Goal: Transaction & Acquisition: Purchase product/service

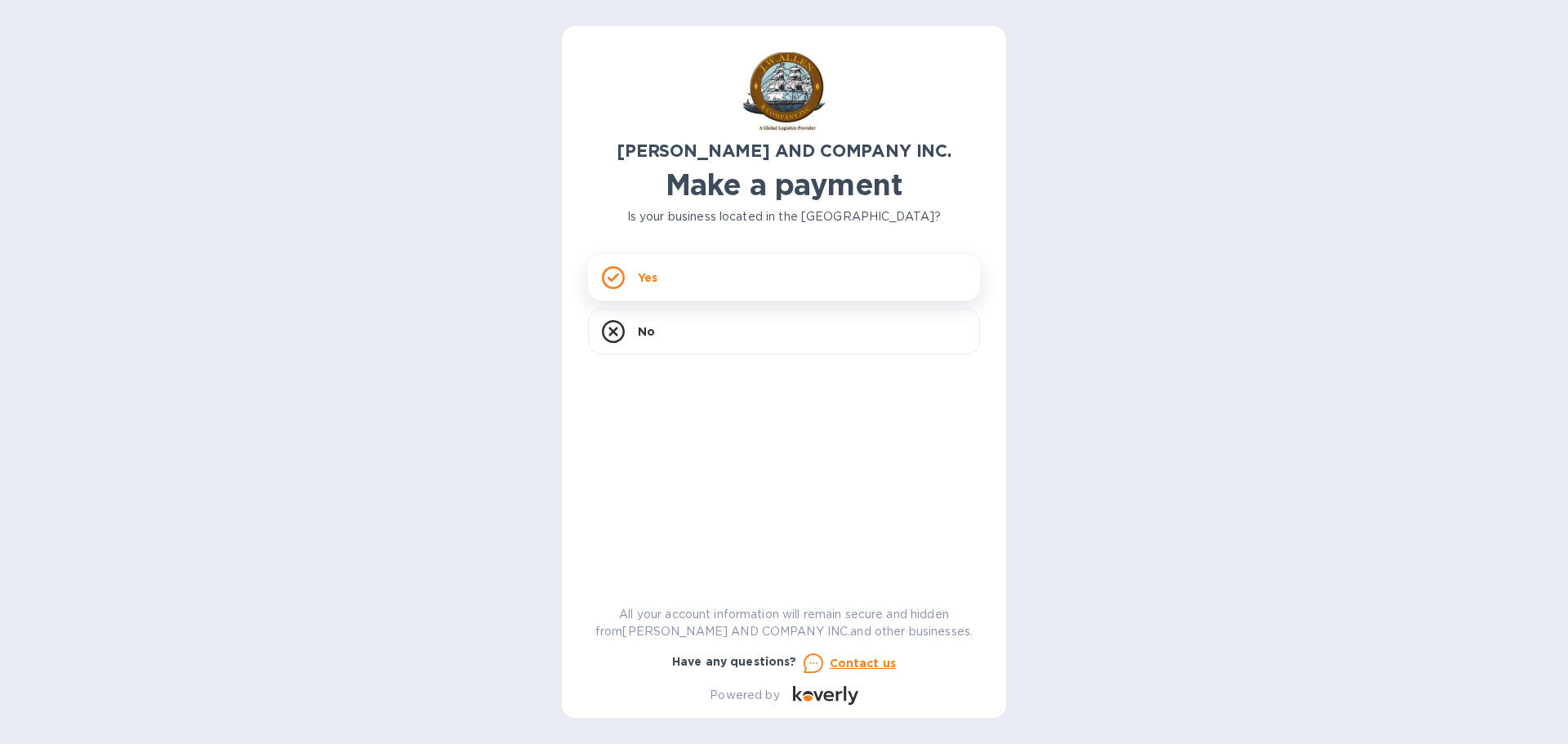
click at [641, 277] on p "Yes" at bounding box center [648, 278] width 20 height 16
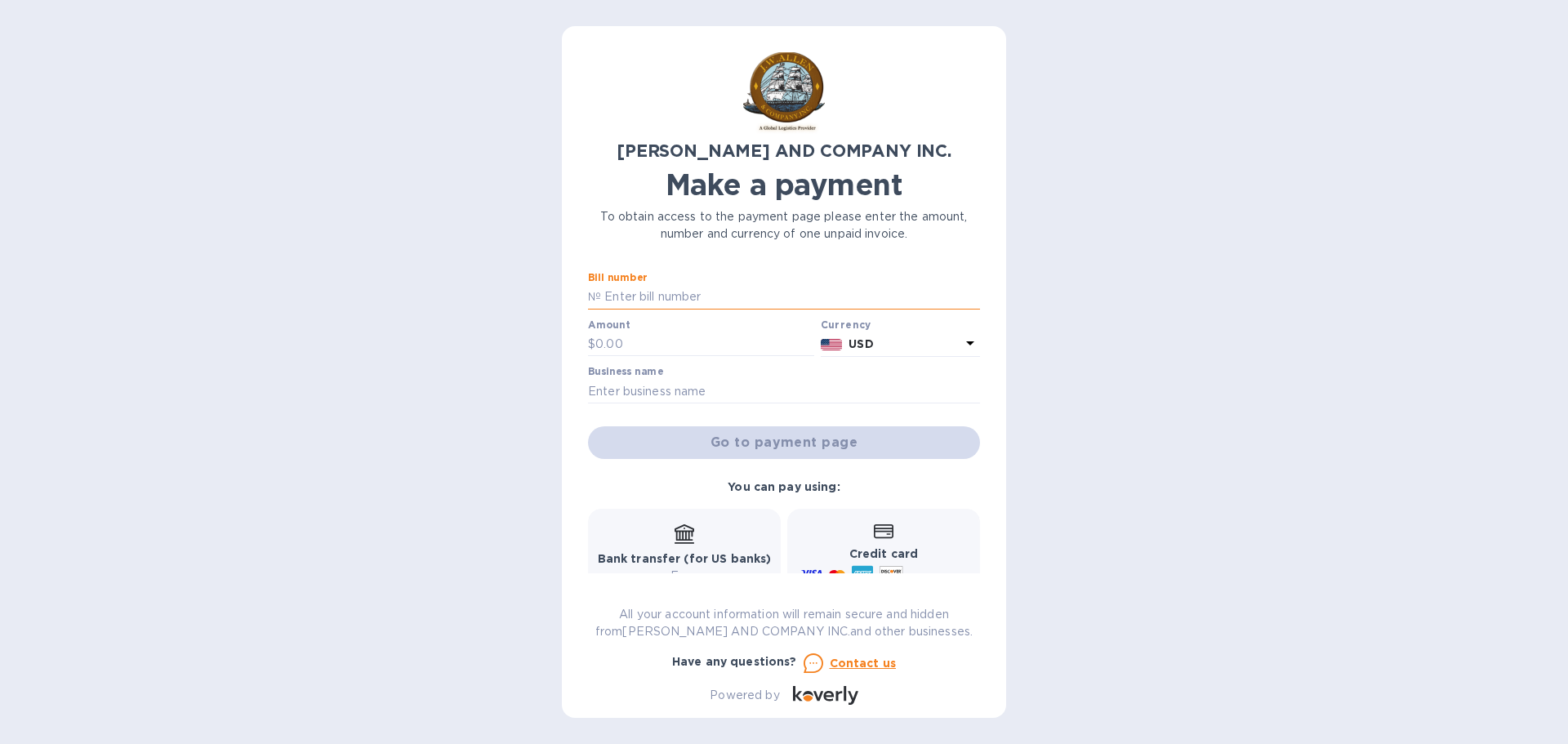
click at [625, 293] on input "text" at bounding box center [790, 297] width 379 height 25
click at [605, 301] on input "text" at bounding box center [790, 297] width 379 height 25
type input "AC03221-02"
click at [603, 338] on input "text" at bounding box center [704, 345] width 219 height 25
type input "162.61"
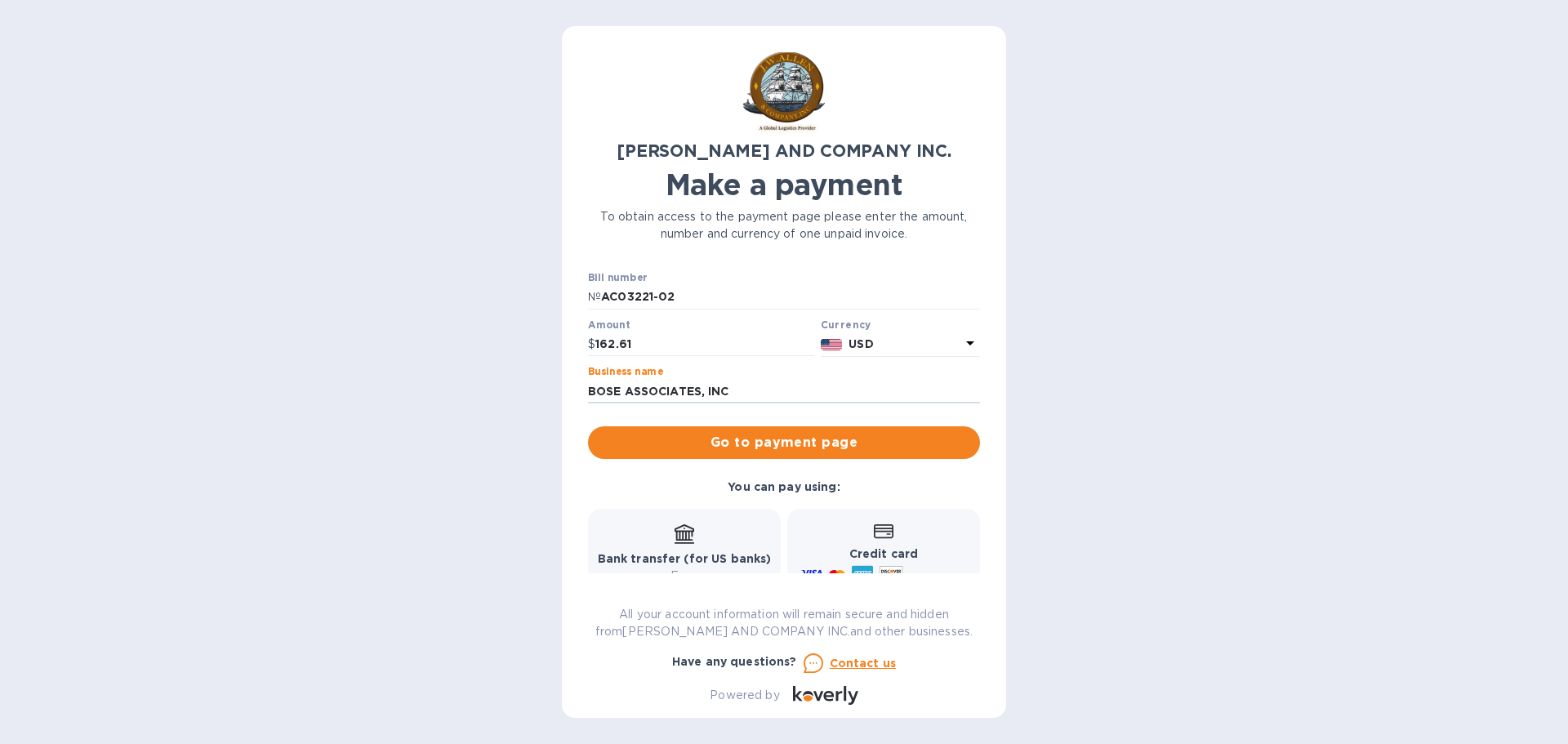
type input "BOSE ASSOCIATES, INC"
click at [671, 562] on b "Bank transfer (for US banks)" at bounding box center [685, 558] width 174 height 13
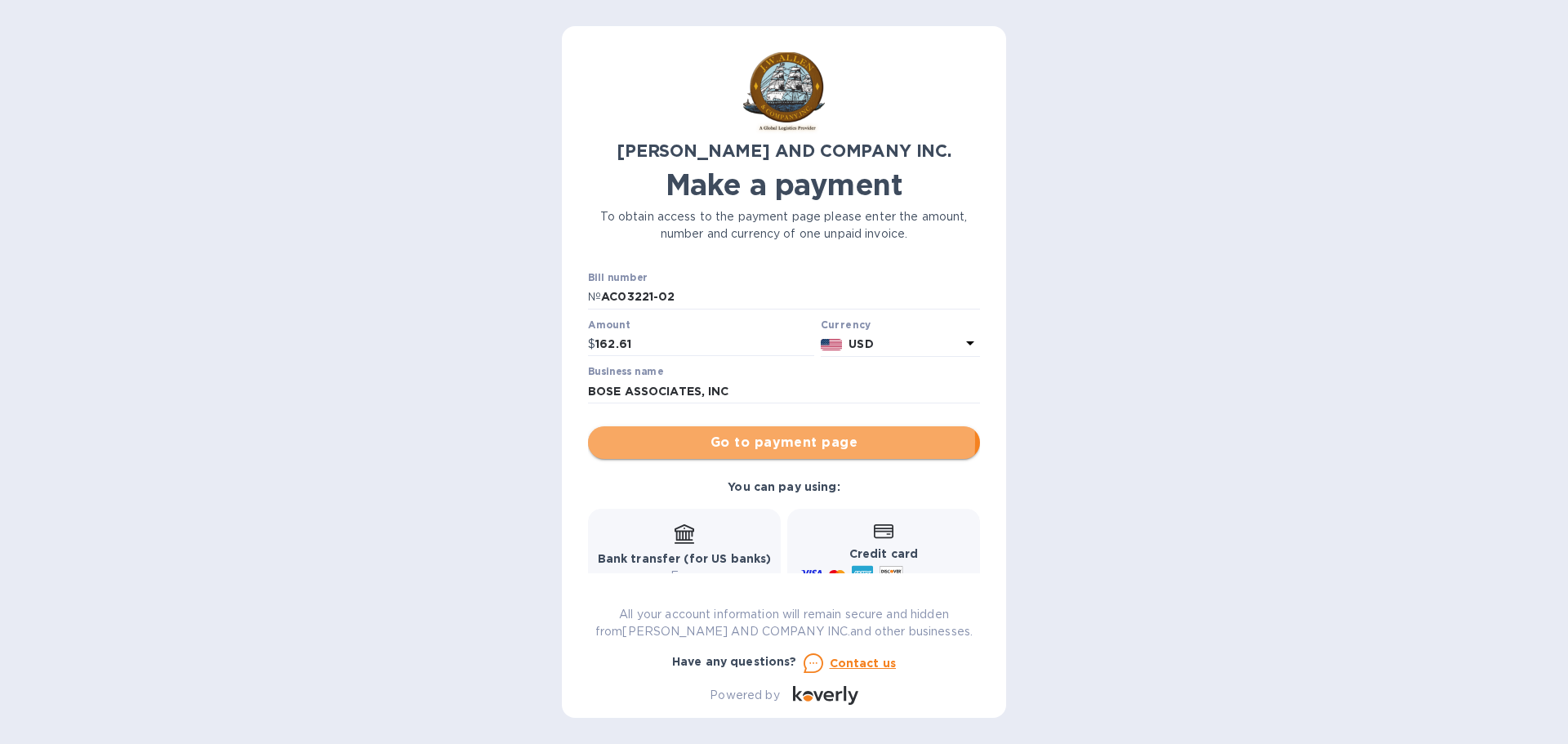
click at [746, 441] on span "Go to payment page" at bounding box center [784, 442] width 366 height 20
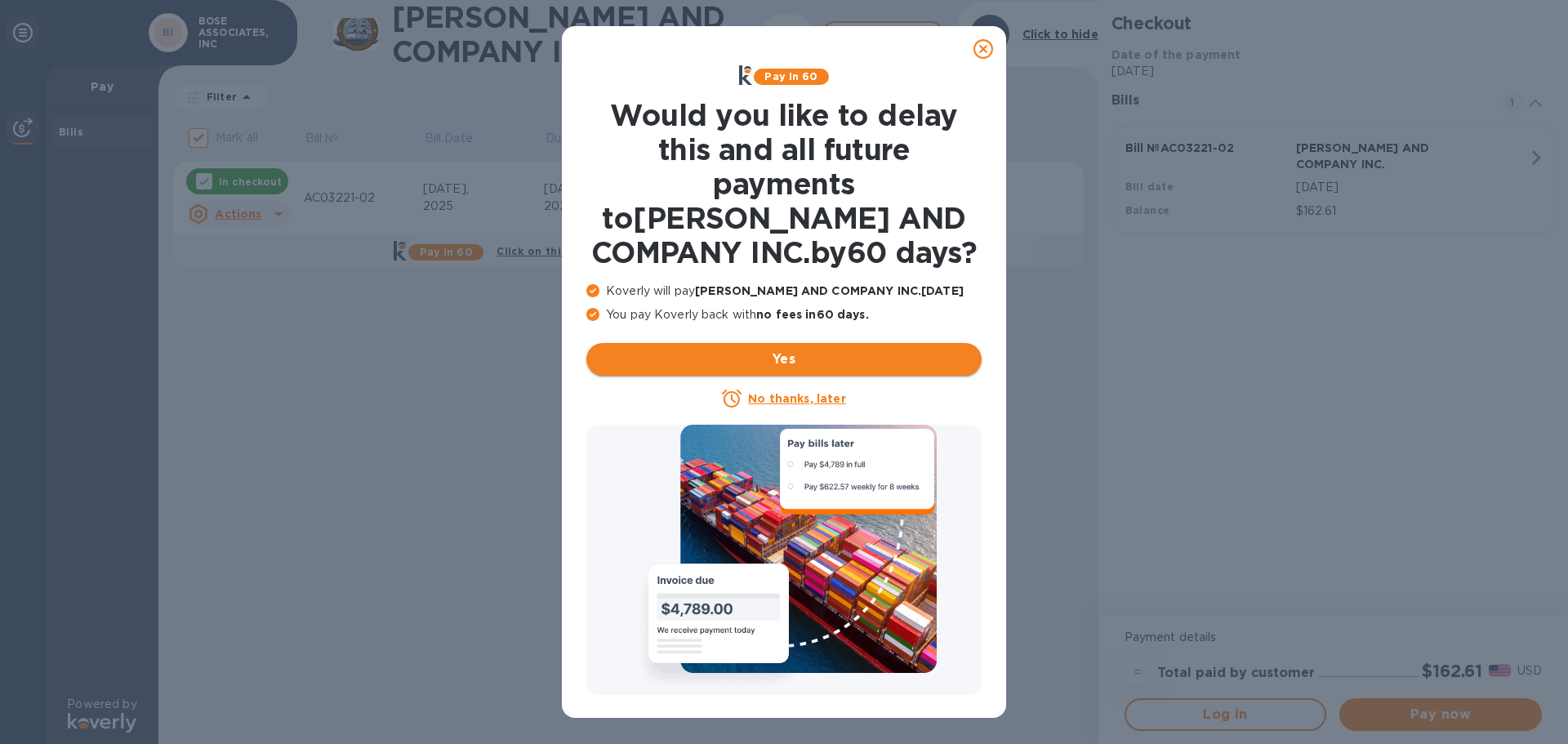
click at [764, 366] on span "Yes" at bounding box center [784, 360] width 370 height 20
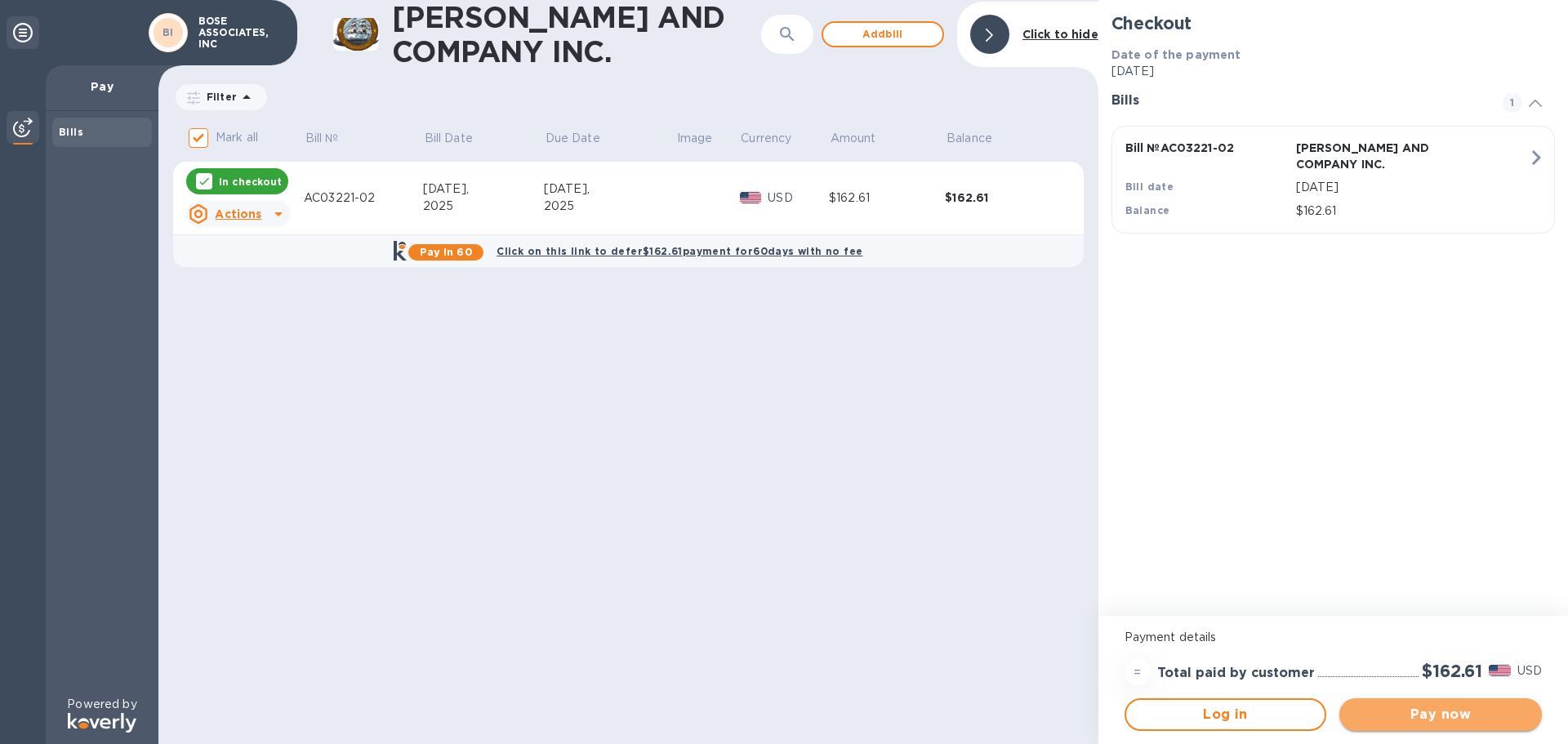
click at [1411, 721] on span "Pay now" at bounding box center [1440, 715] width 177 height 20
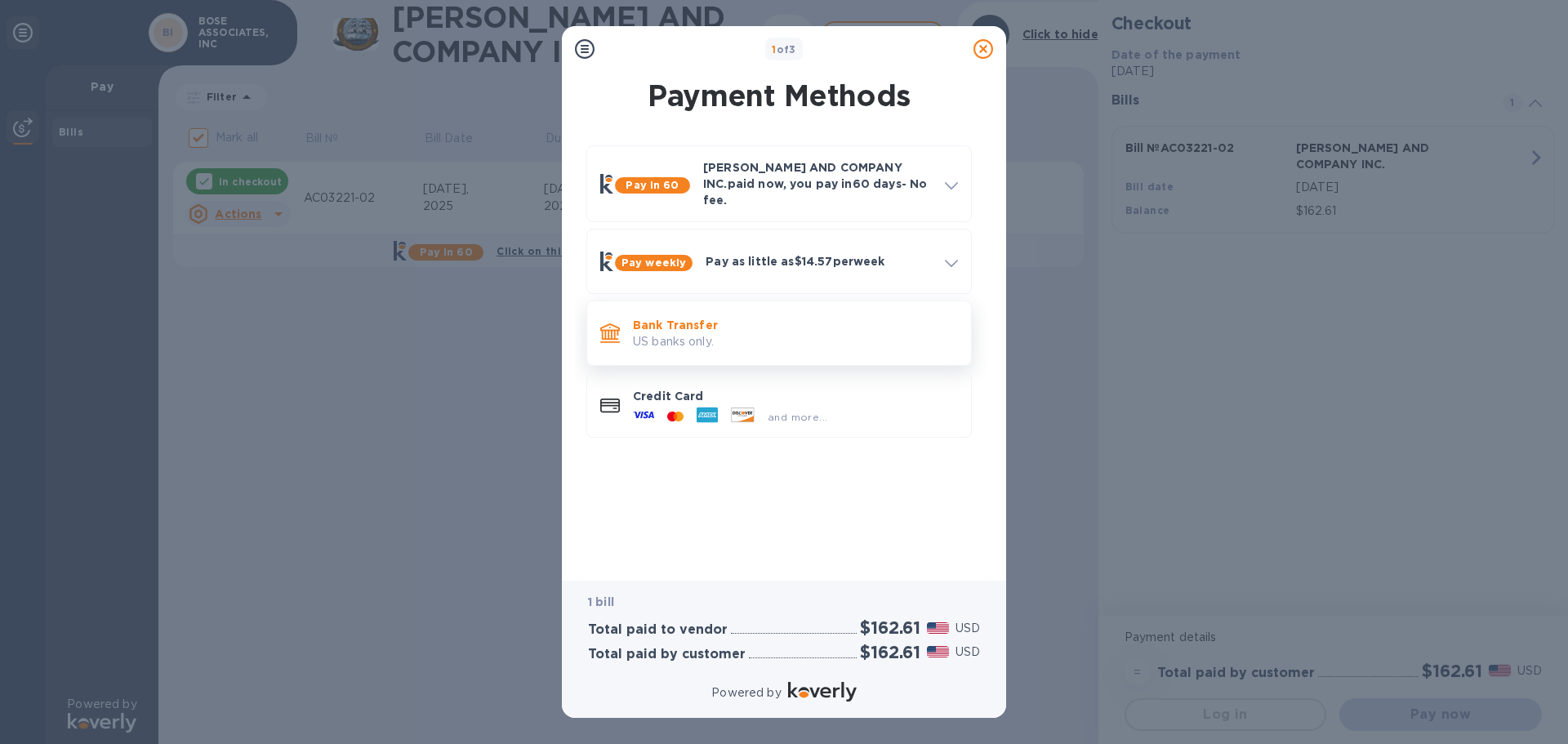
click at [647, 334] on p "US banks only." at bounding box center [795, 342] width 325 height 17
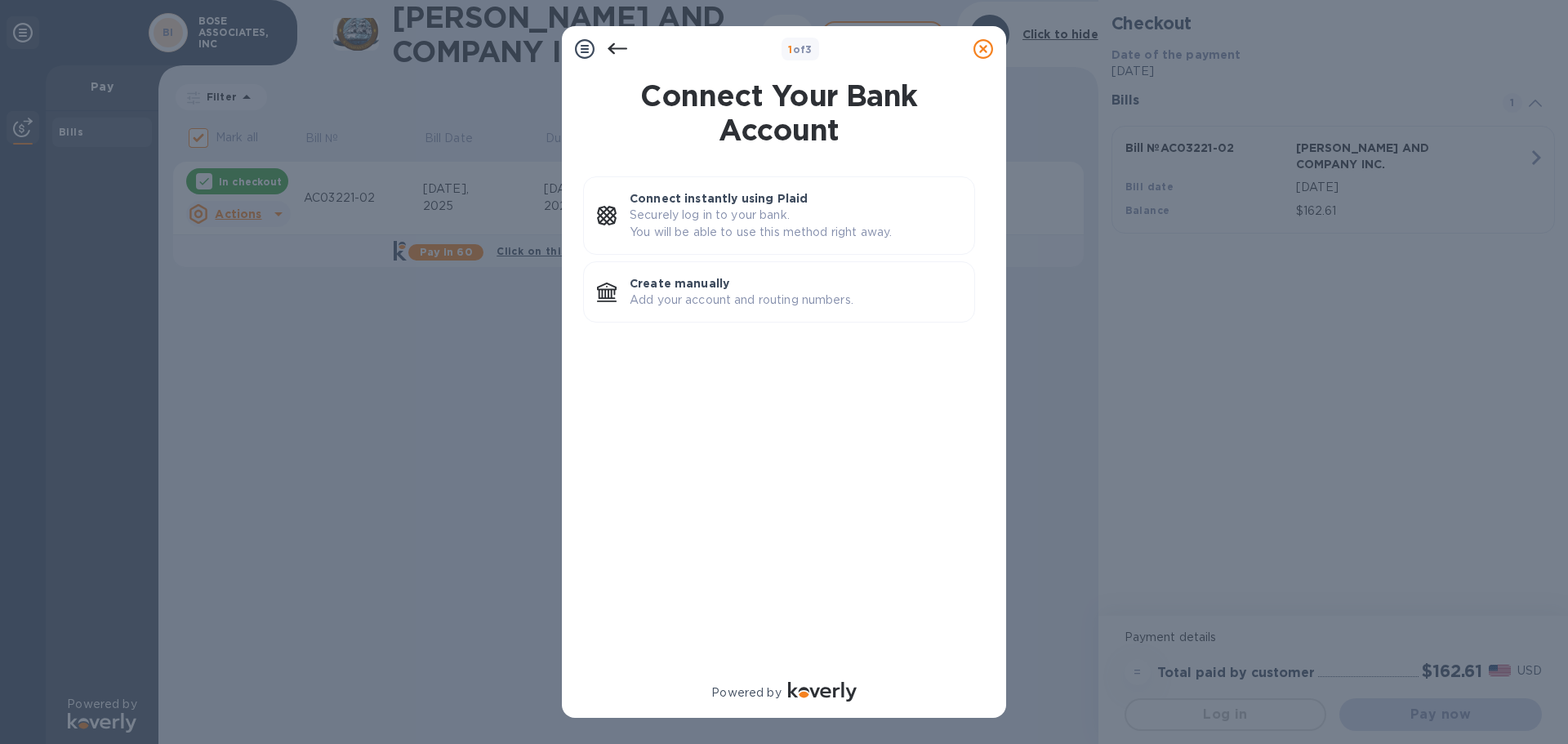
click at [972, 56] on div at bounding box center [983, 49] width 33 height 33
click at [994, 51] on div at bounding box center [983, 49] width 33 height 33
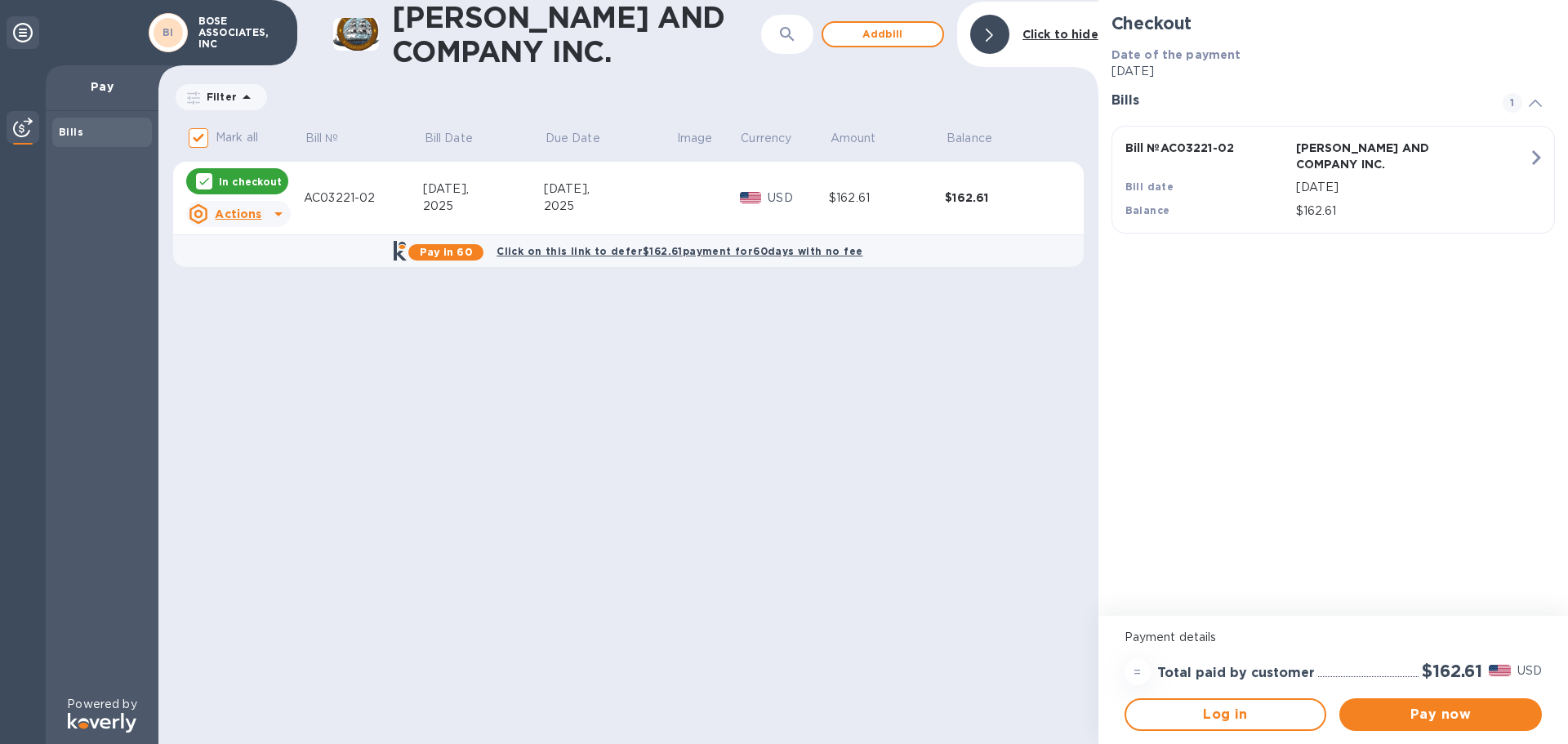
click at [17, 33] on icon at bounding box center [23, 33] width 20 height 20
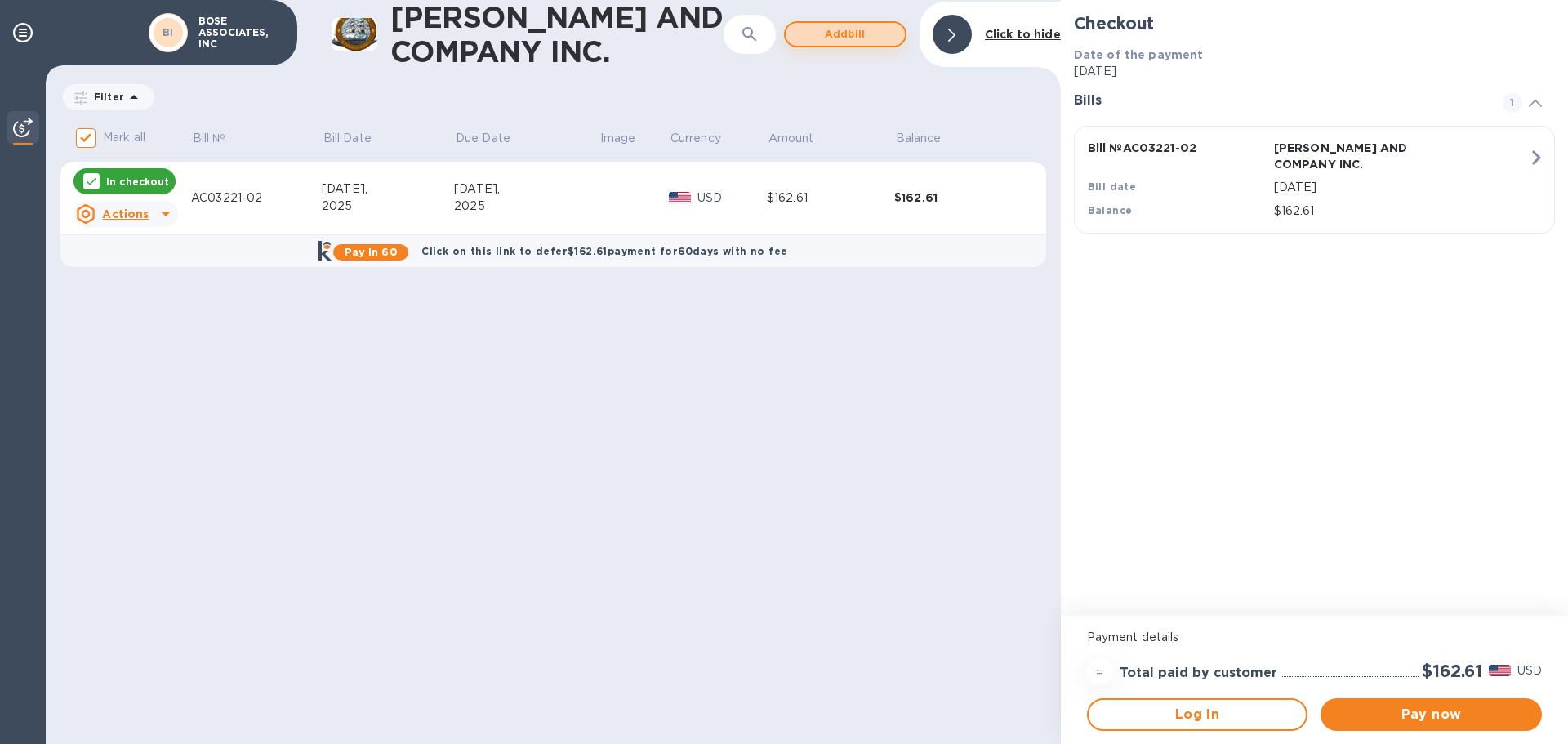
click at [834, 41] on span "Add bill" at bounding box center [845, 35] width 93 height 20
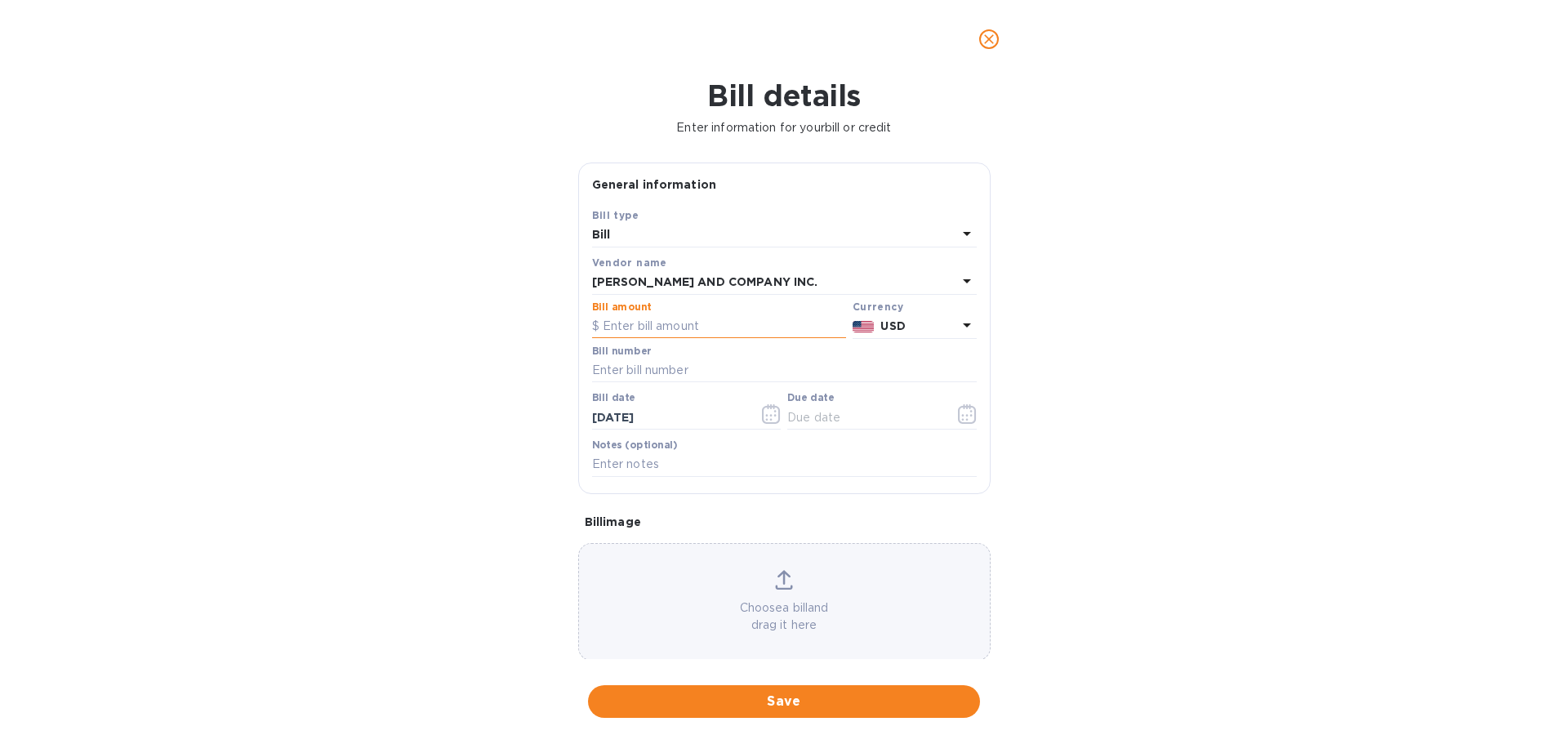
click at [603, 325] on input "text" at bounding box center [719, 327] width 254 height 25
type input "807.19"
click at [614, 370] on input "text" at bounding box center [784, 371] width 385 height 25
type input "AC03221-03"
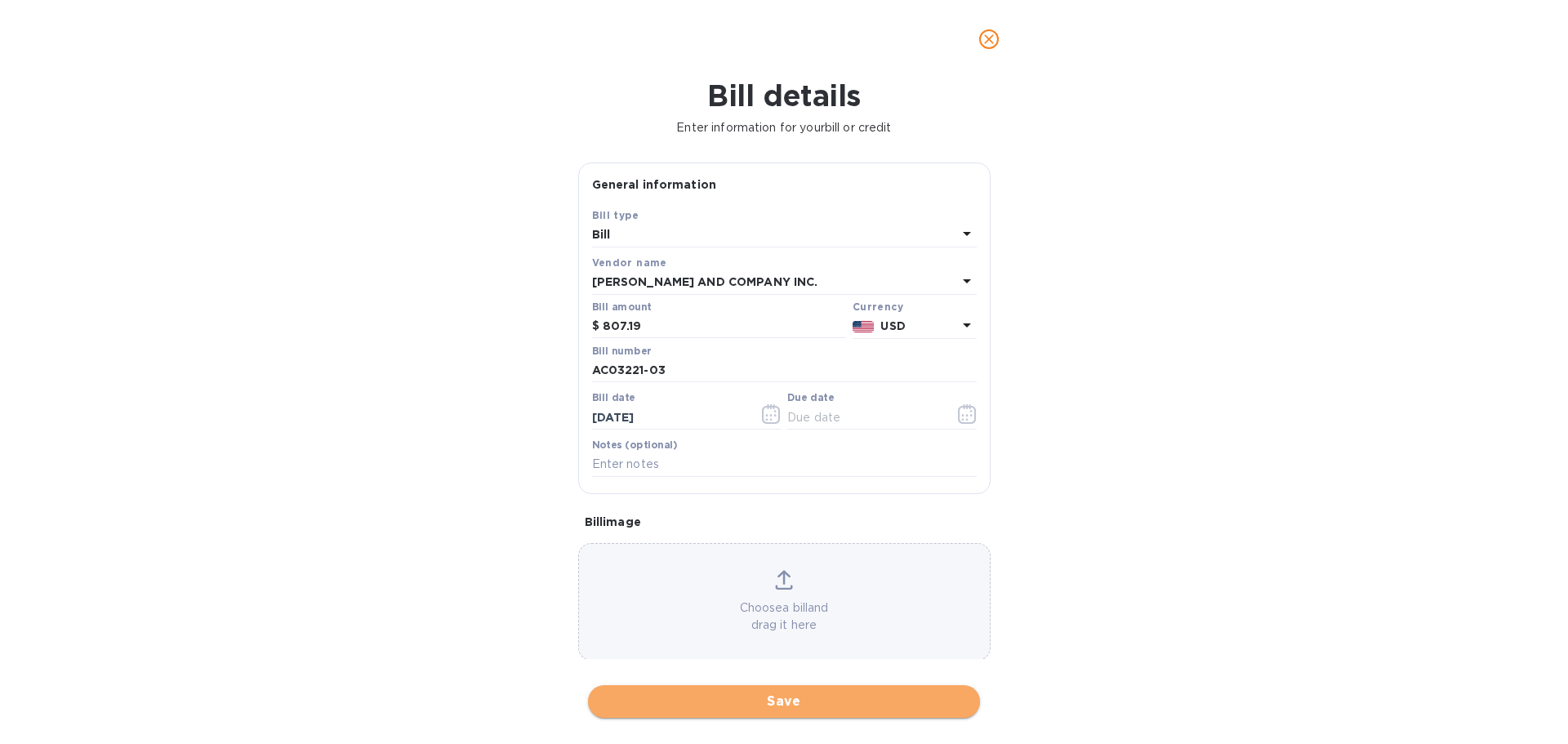
click at [806, 698] on span "Save" at bounding box center [784, 702] width 366 height 20
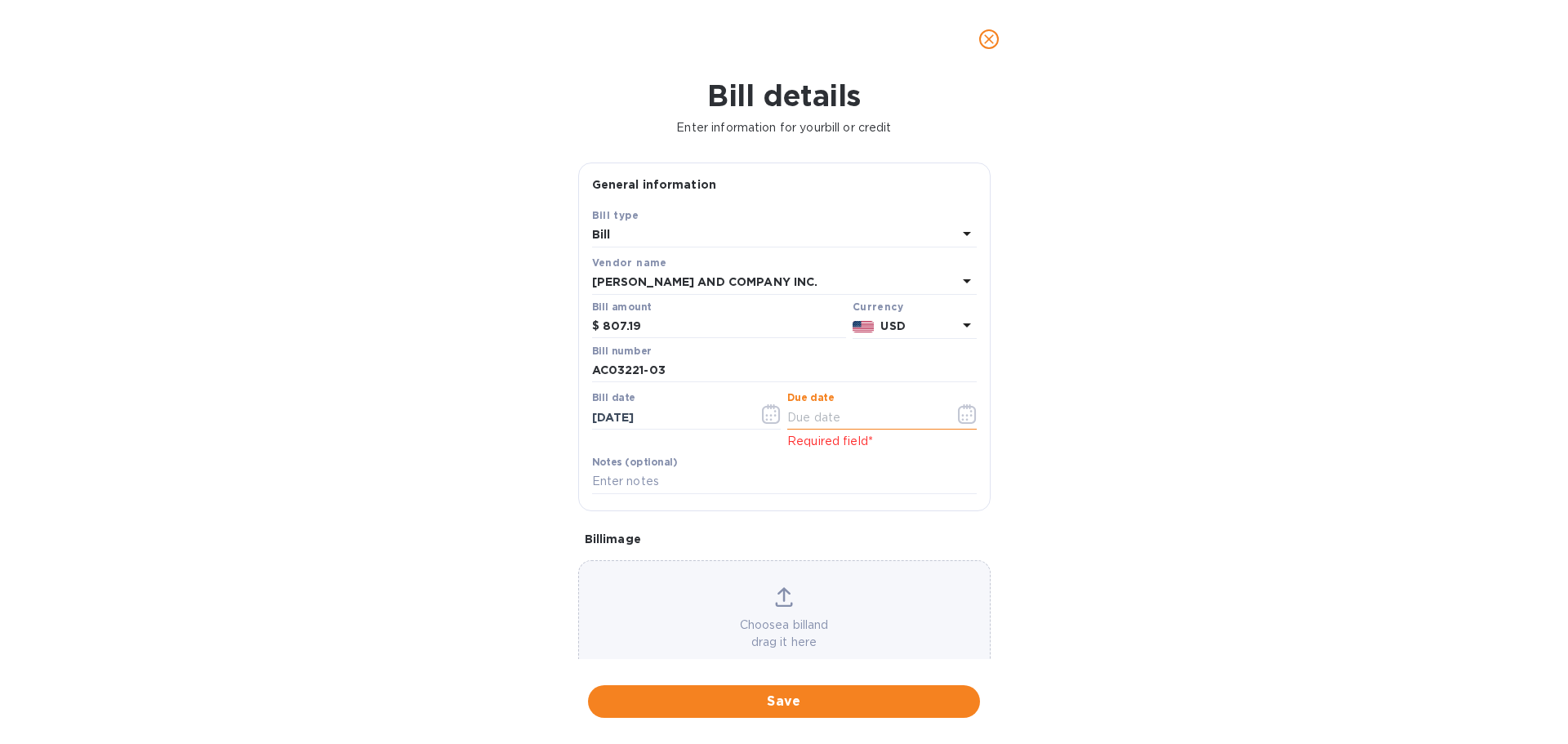
click at [805, 419] on input "text" at bounding box center [864, 417] width 155 height 25
click at [959, 405] on icon "button" at bounding box center [967, 414] width 19 height 20
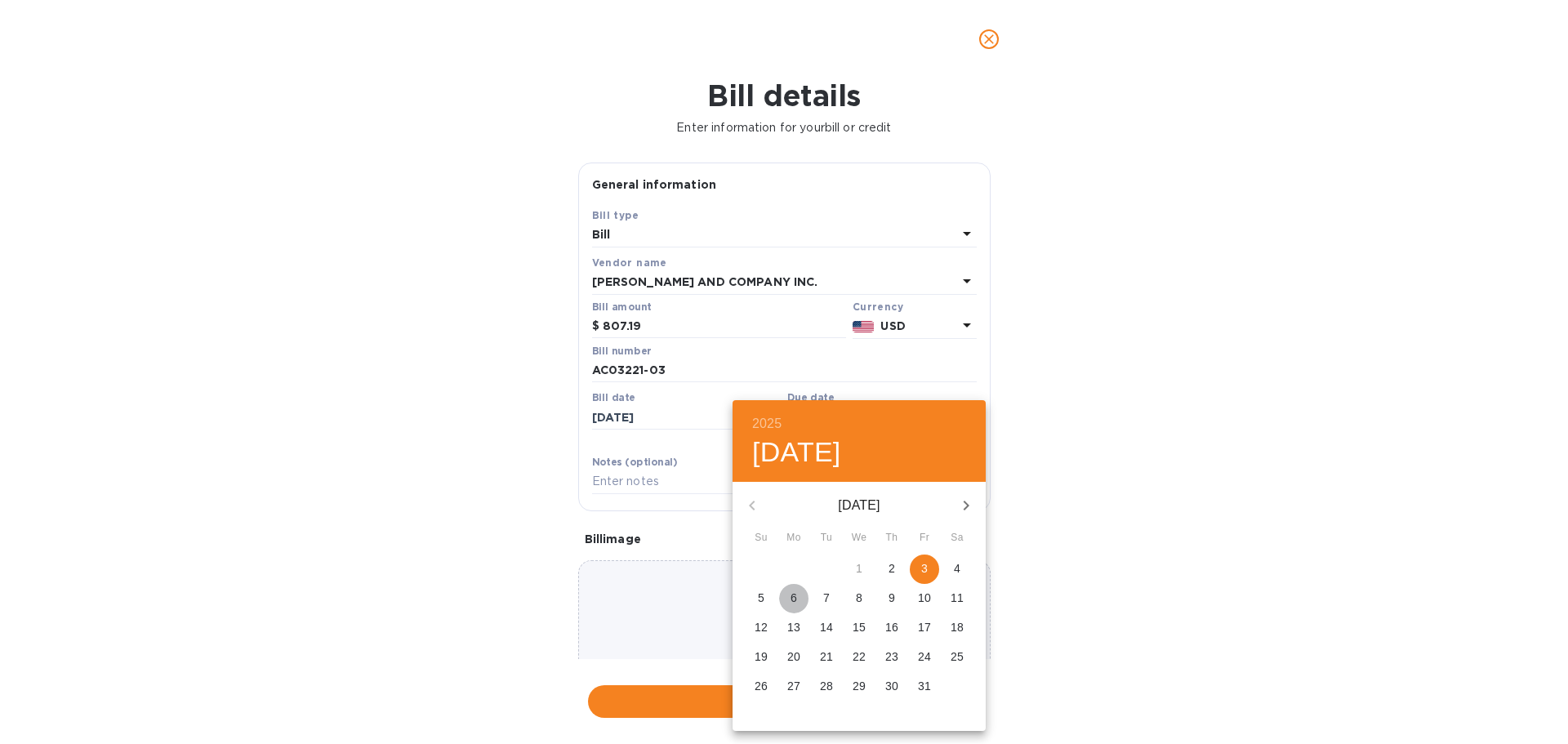
click at [791, 598] on p "6" at bounding box center [794, 597] width 7 height 16
type input "[DATE]"
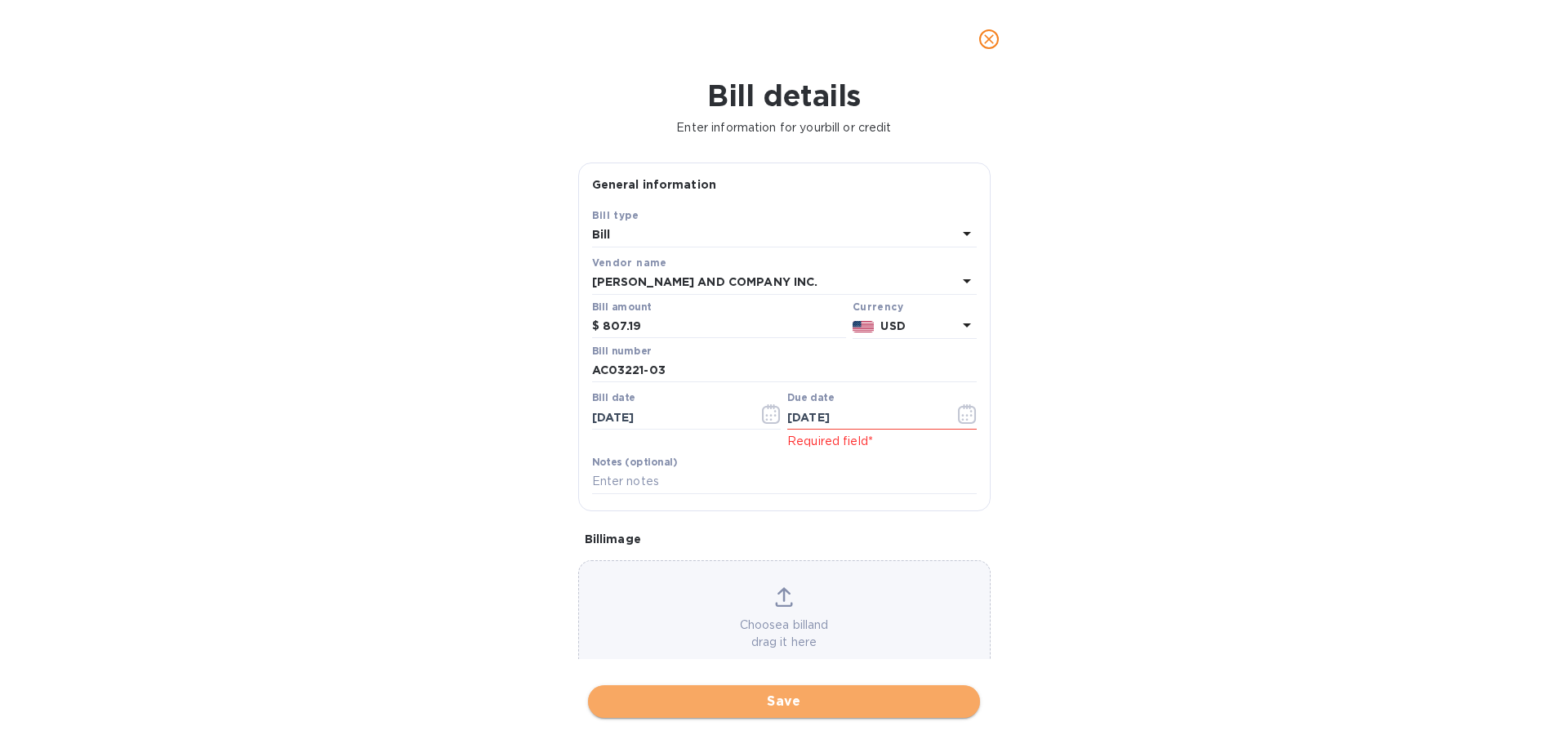
click at [808, 696] on span "Save" at bounding box center [784, 702] width 366 height 20
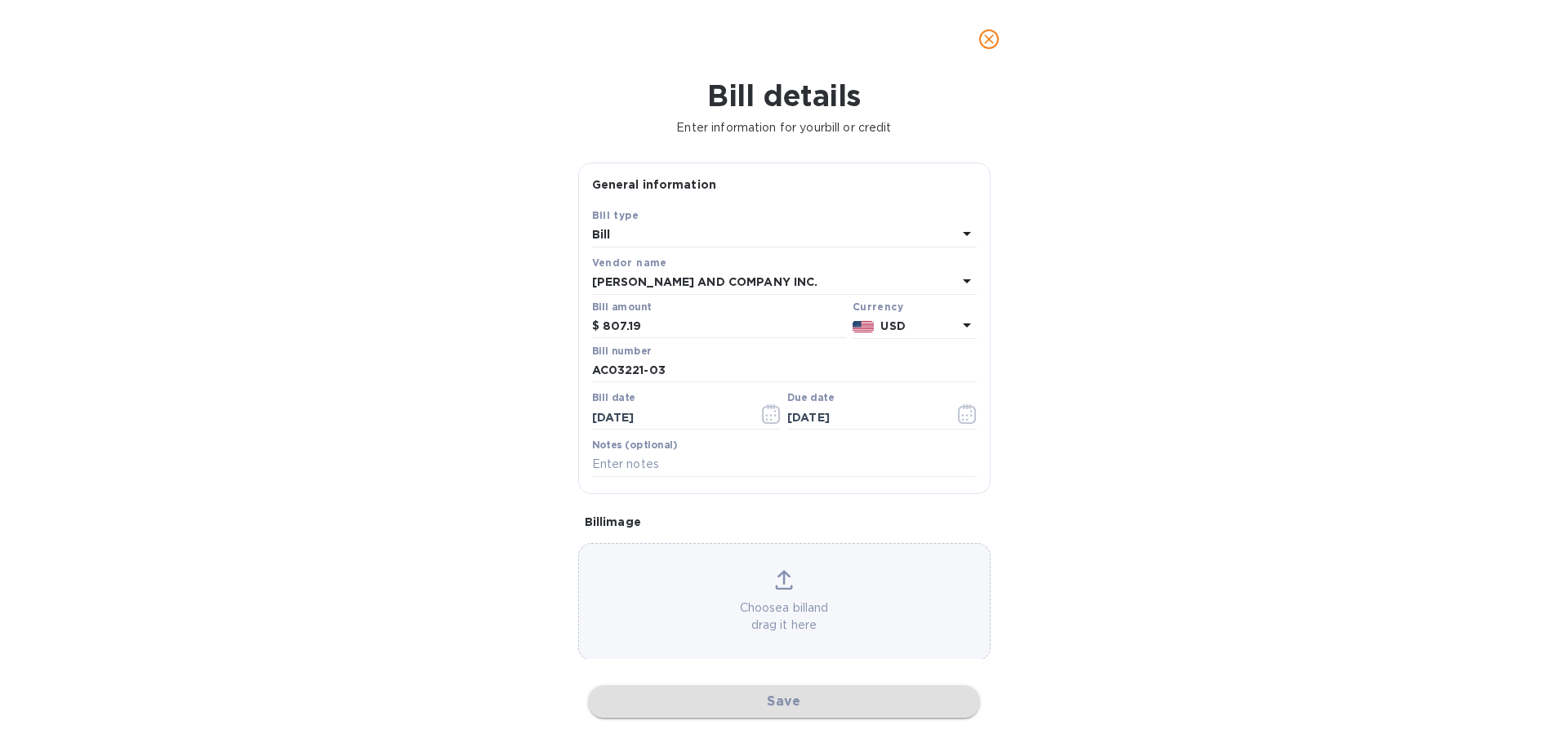
checkbox input "false"
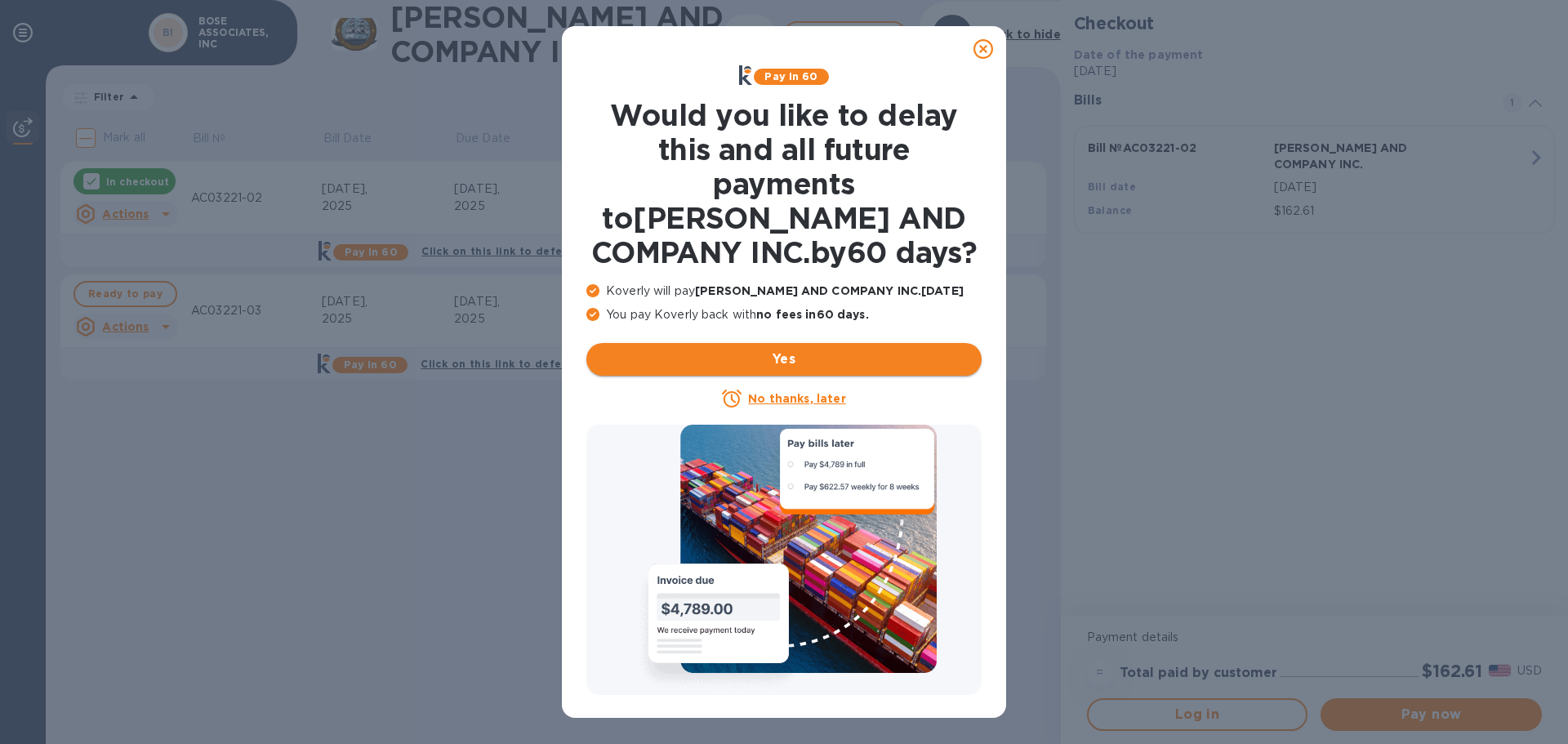
click at [791, 368] on span "Yes" at bounding box center [784, 360] width 370 height 20
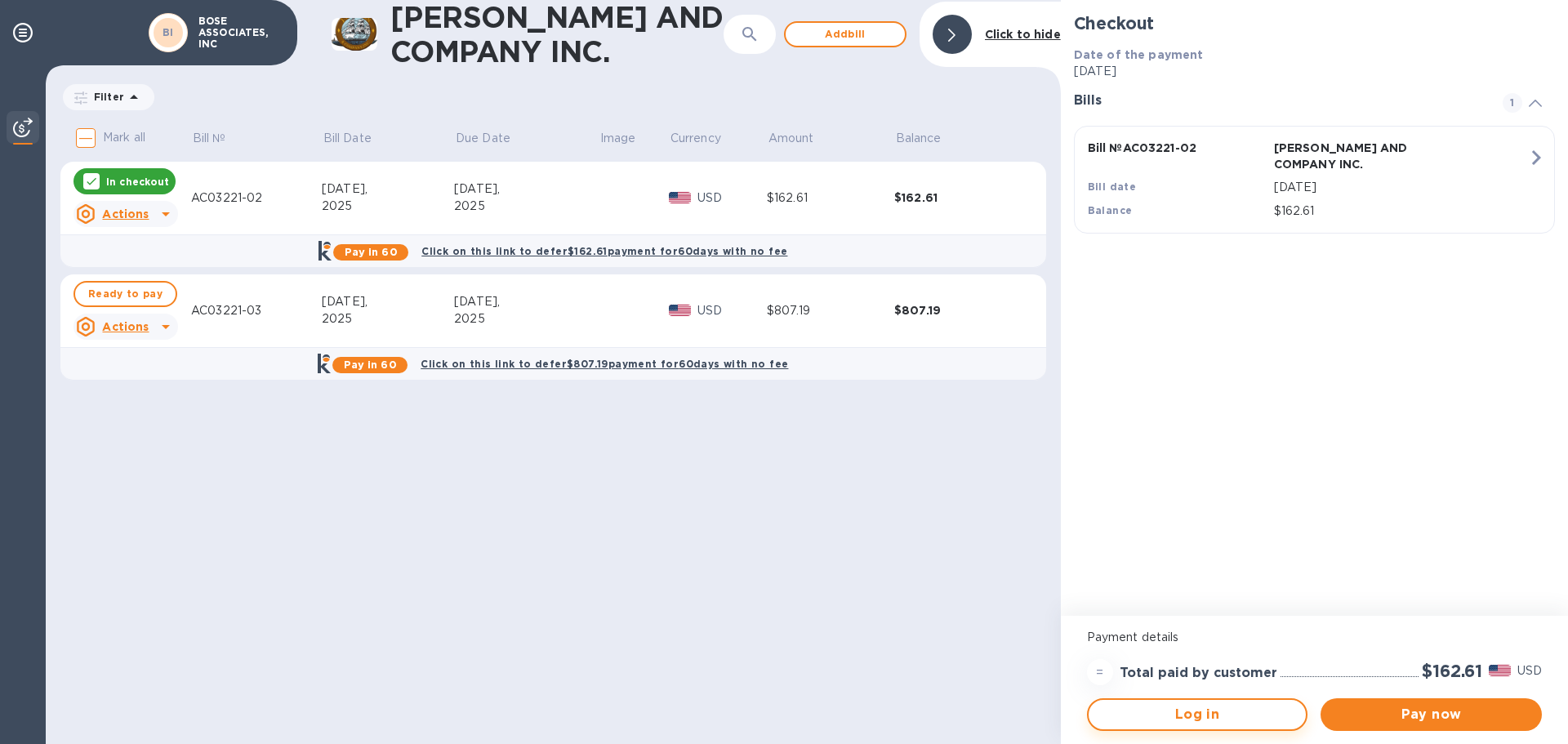
click at [1191, 724] on span "Log in" at bounding box center [1197, 715] width 192 height 20
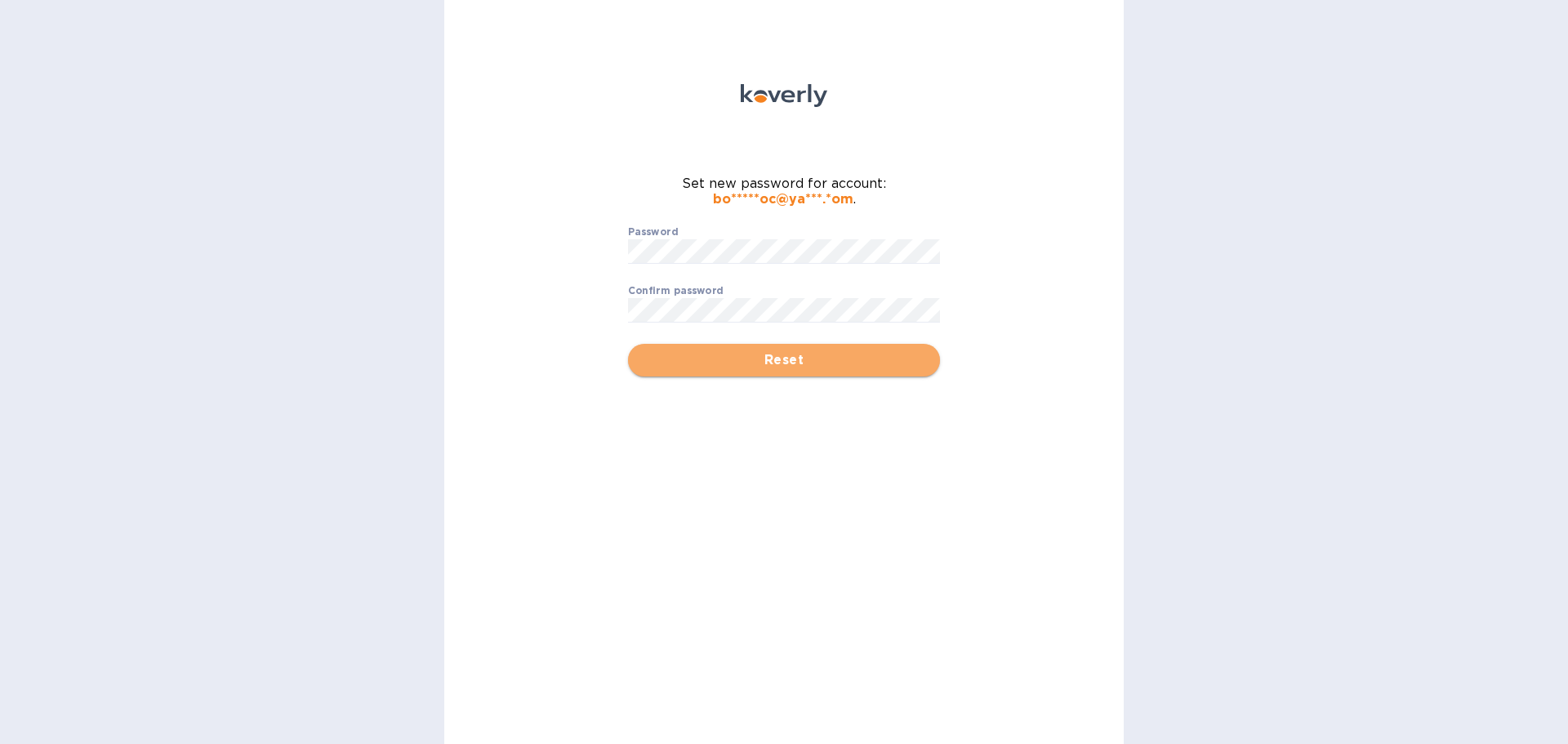
click at [776, 354] on span "Reset" at bounding box center [784, 361] width 286 height 20
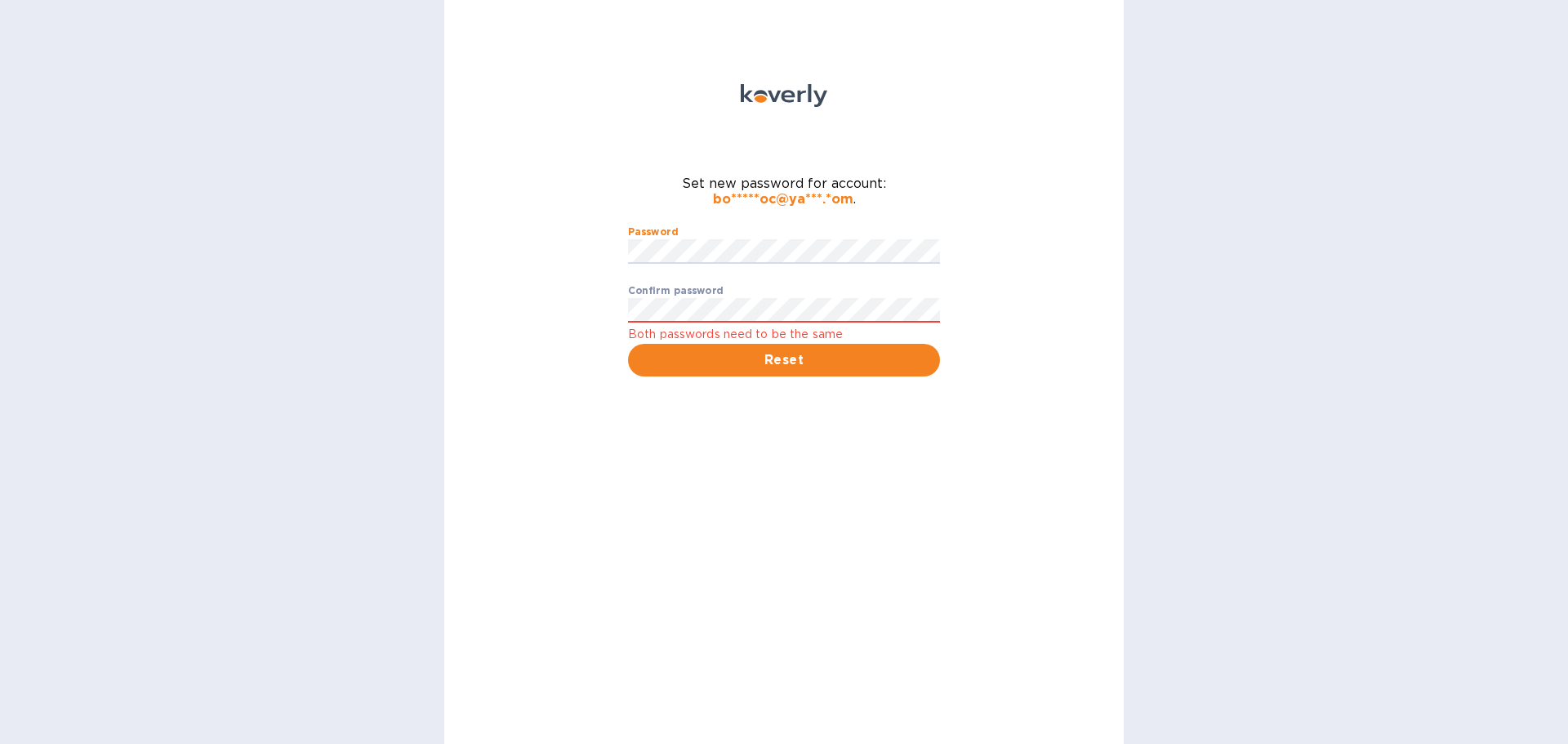
click at [587, 262] on div "Set new password for account: bo*****oc@ya***.*om . Password ​ Confirm password…" at bounding box center [784, 372] width 679 height 744
click at [599, 315] on div "Set new password for account: bo*****oc@ya***.*om . Password ​ Confirm password…" at bounding box center [784, 372] width 679 height 744
click at [814, 367] on span "Reset" at bounding box center [784, 361] width 286 height 20
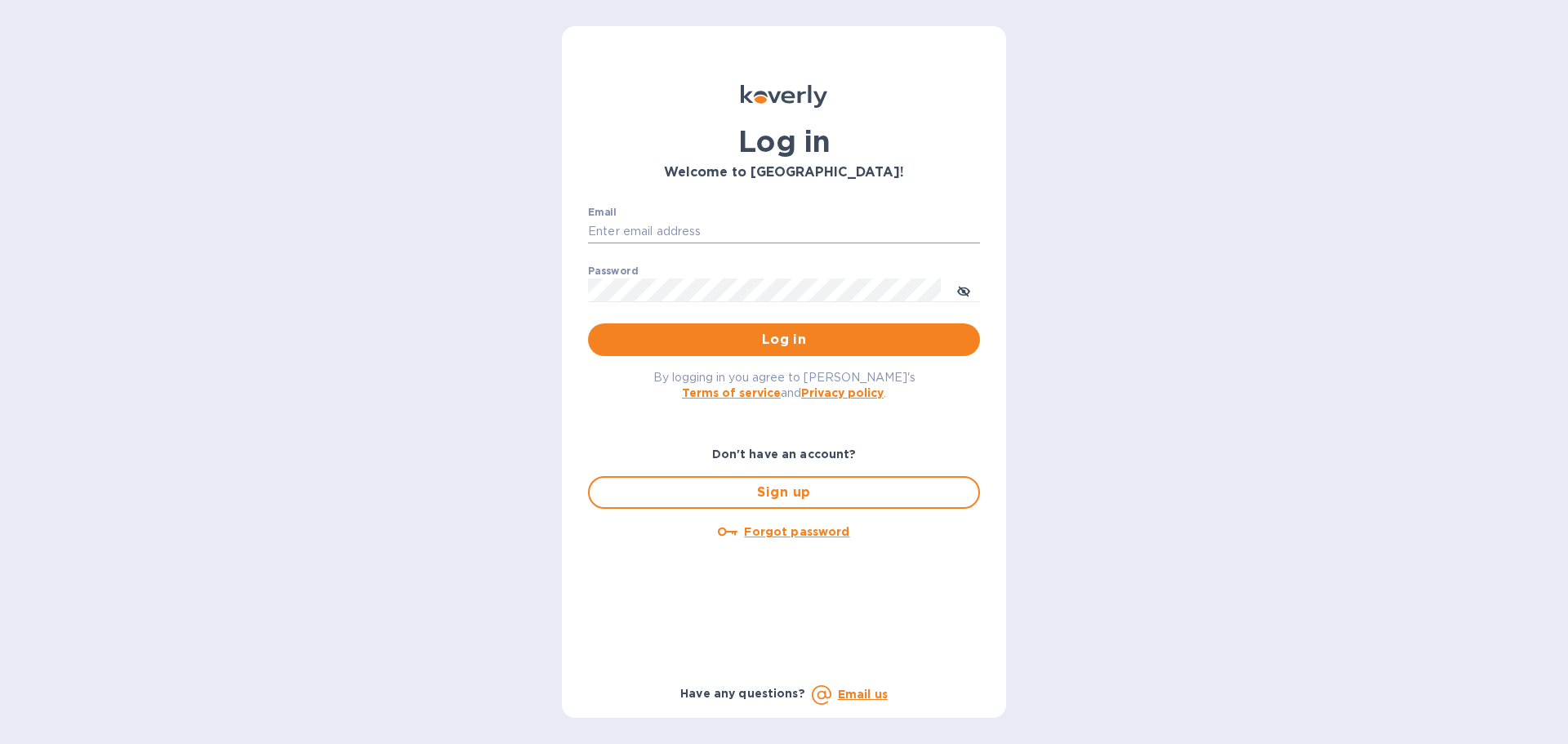
type input "boseassoc@yahoo.com"
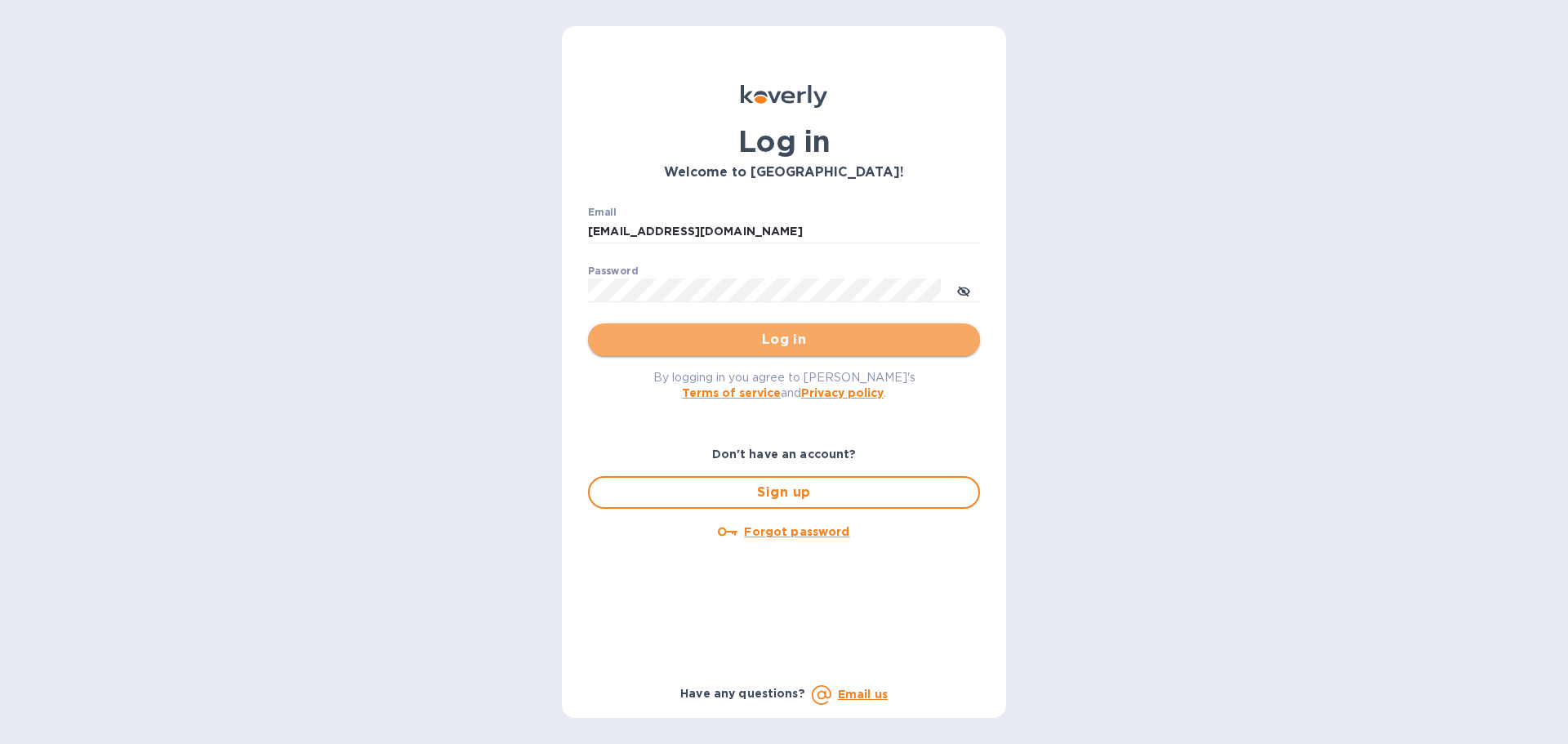
click at [791, 341] on span "Log in" at bounding box center [784, 340] width 366 height 20
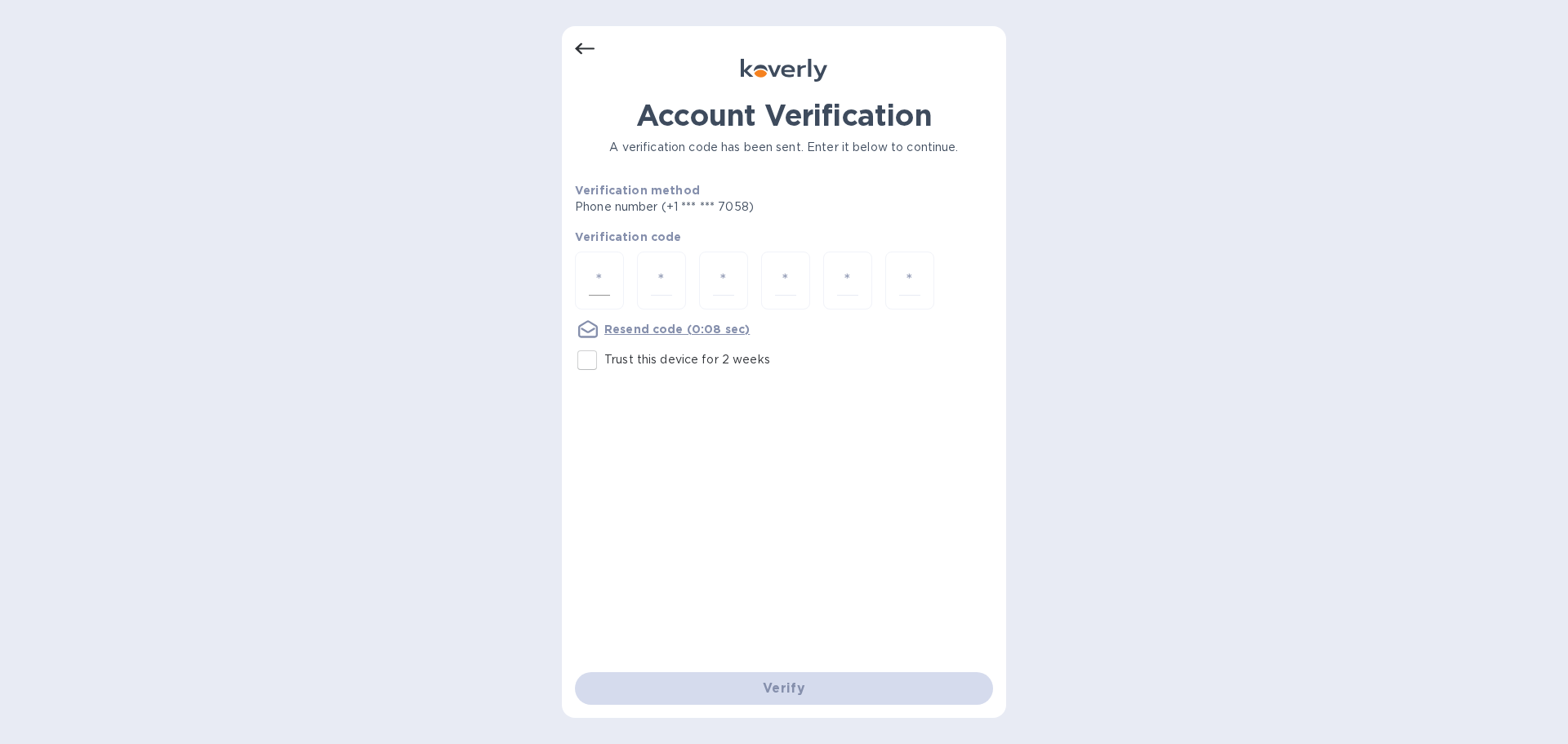
click at [603, 276] on input "number" at bounding box center [599, 281] width 21 height 30
type input "9"
type input "2"
type input "3"
type input "9"
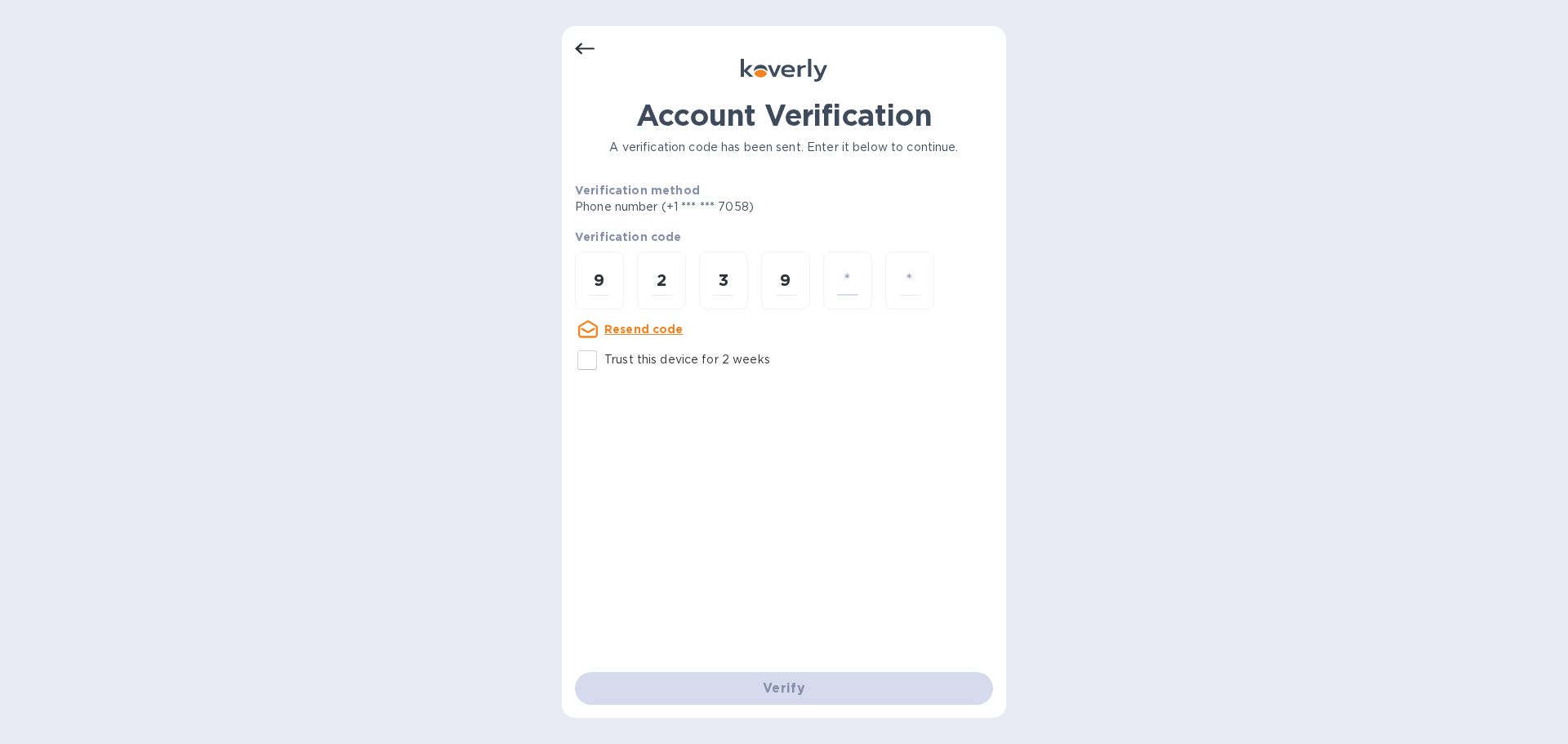
type input "8"
type input "6"
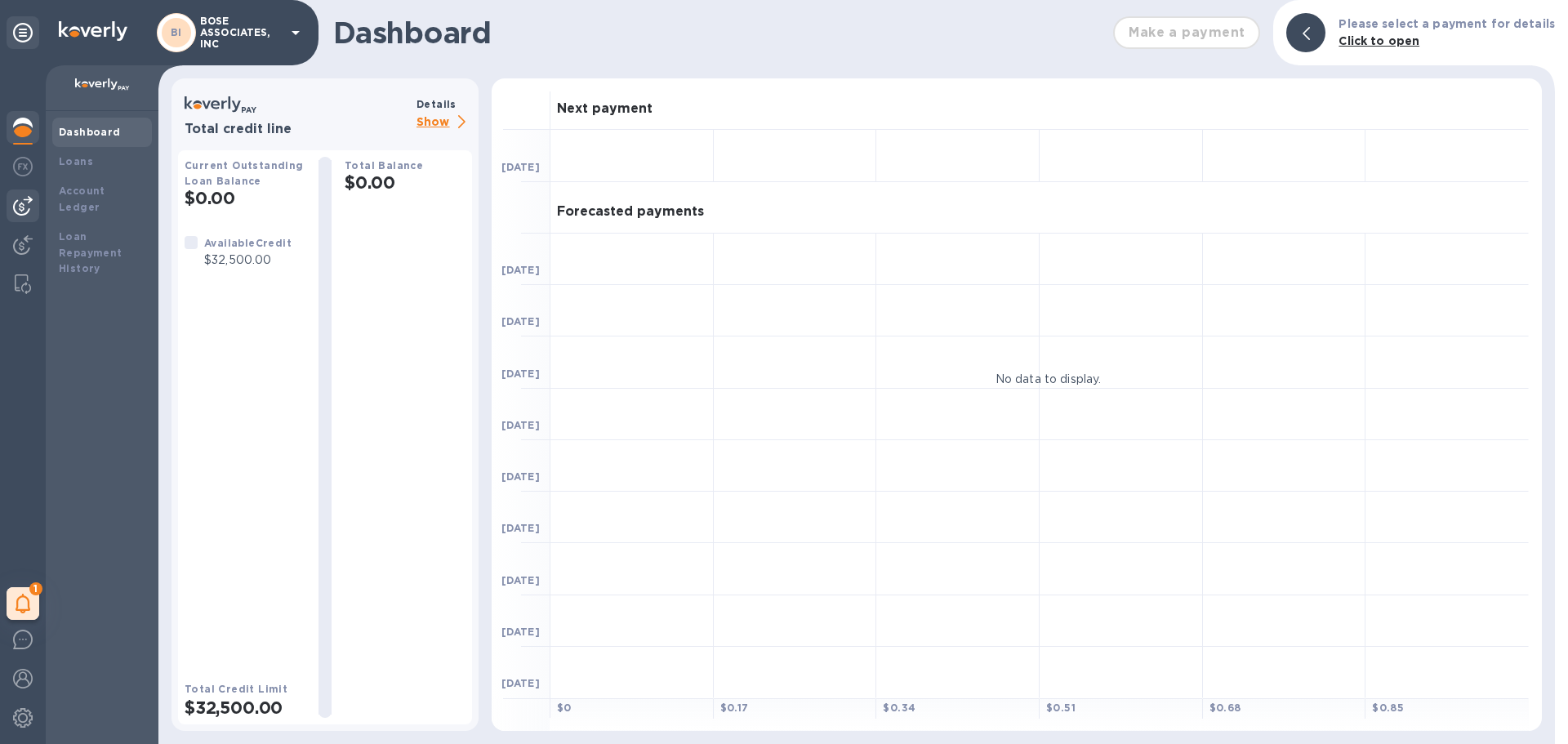
click at [25, 207] on img at bounding box center [23, 206] width 20 height 20
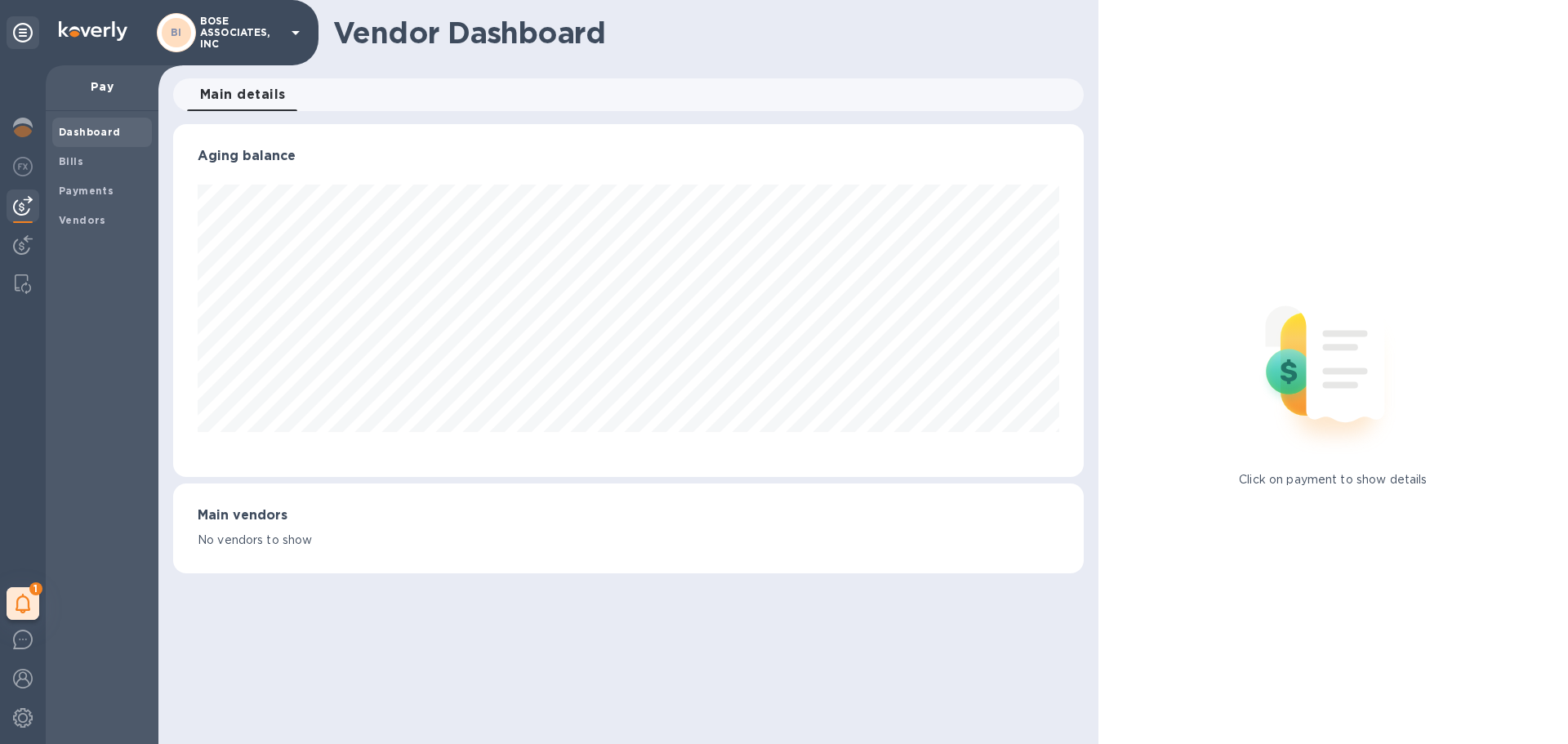
scroll to position [353, 910]
click at [72, 164] on b "Bills" at bounding box center [71, 161] width 25 height 12
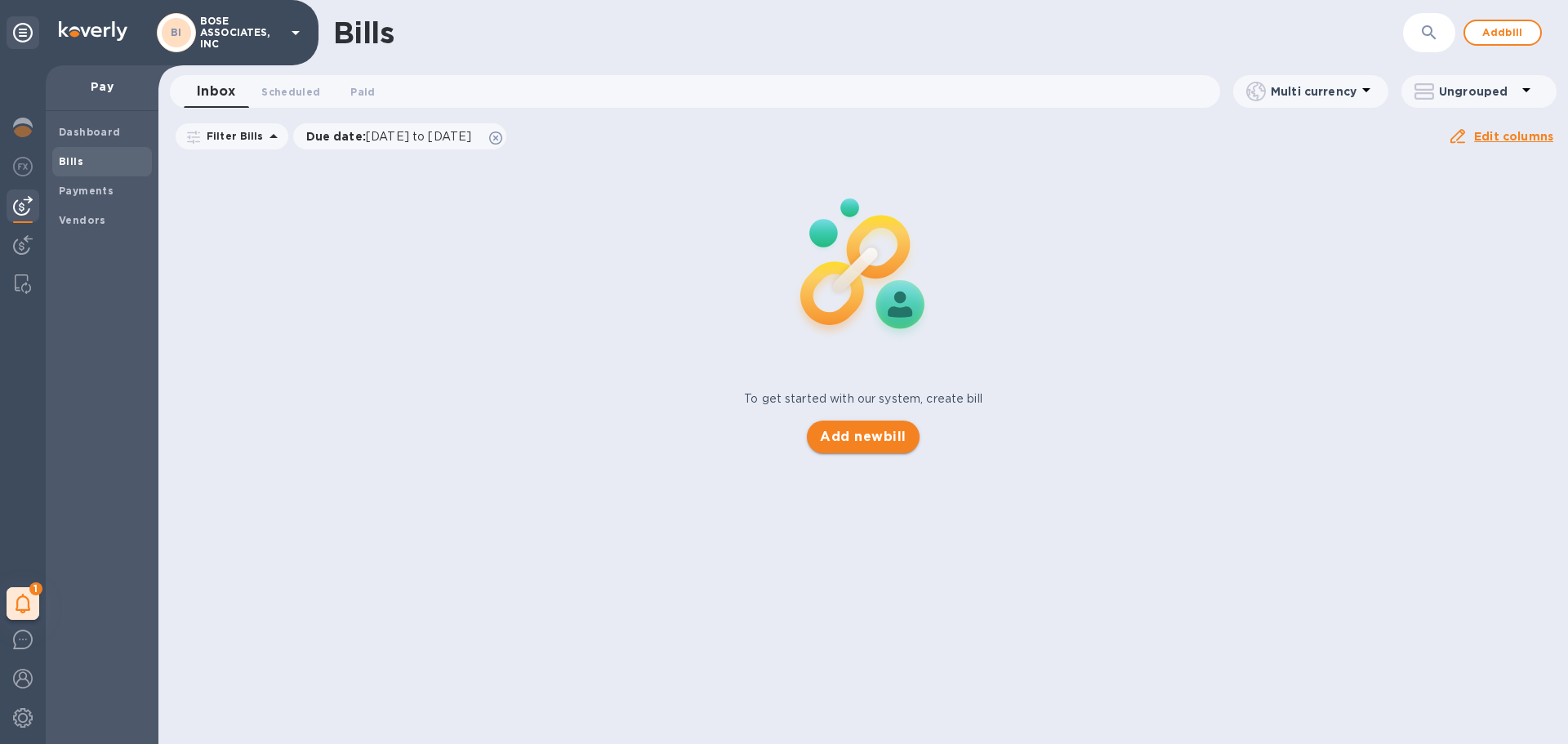
click at [867, 437] on span "Add new bill" at bounding box center [863, 437] width 86 height 20
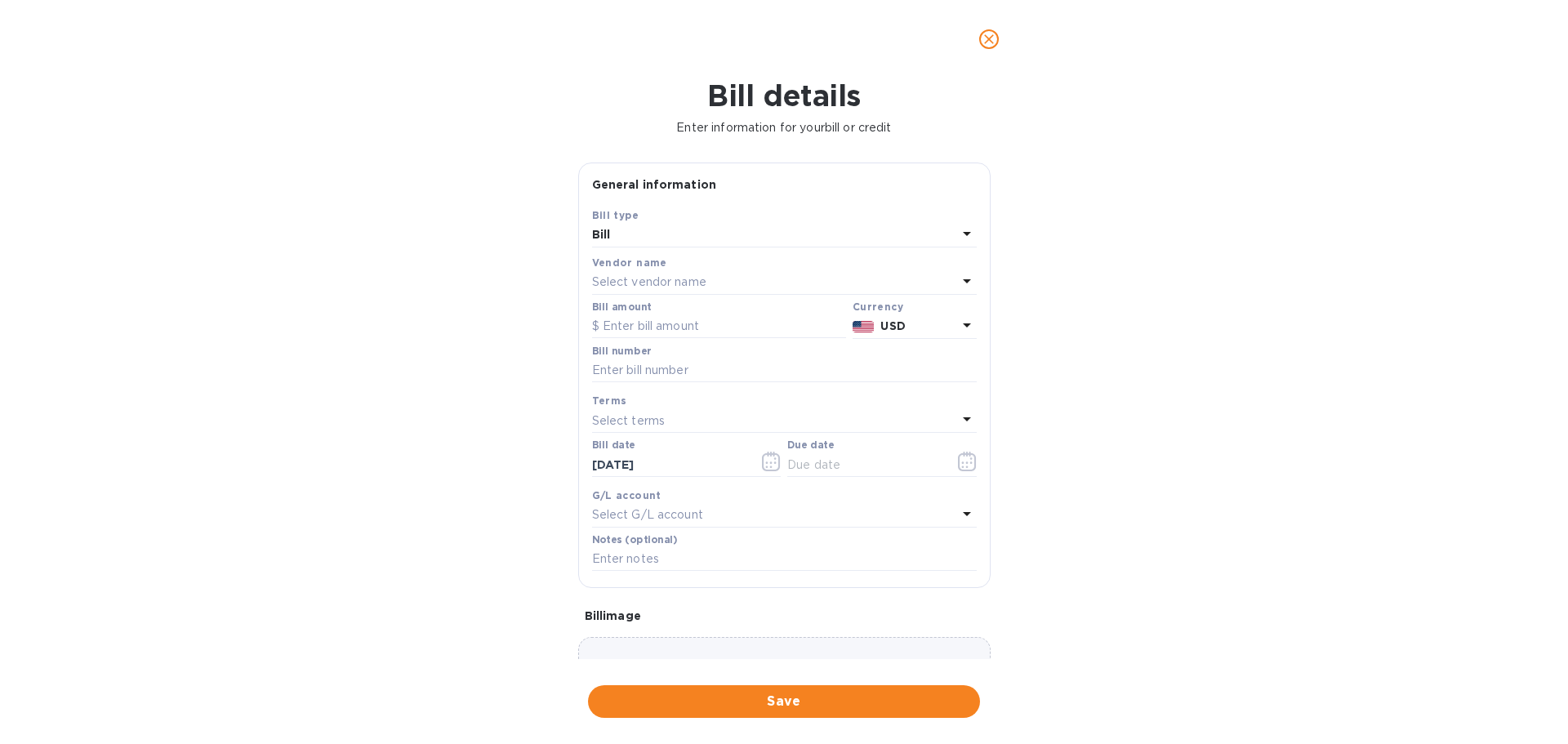
click at [602, 273] on div "Select vendor name" at bounding box center [775, 283] width 366 height 23
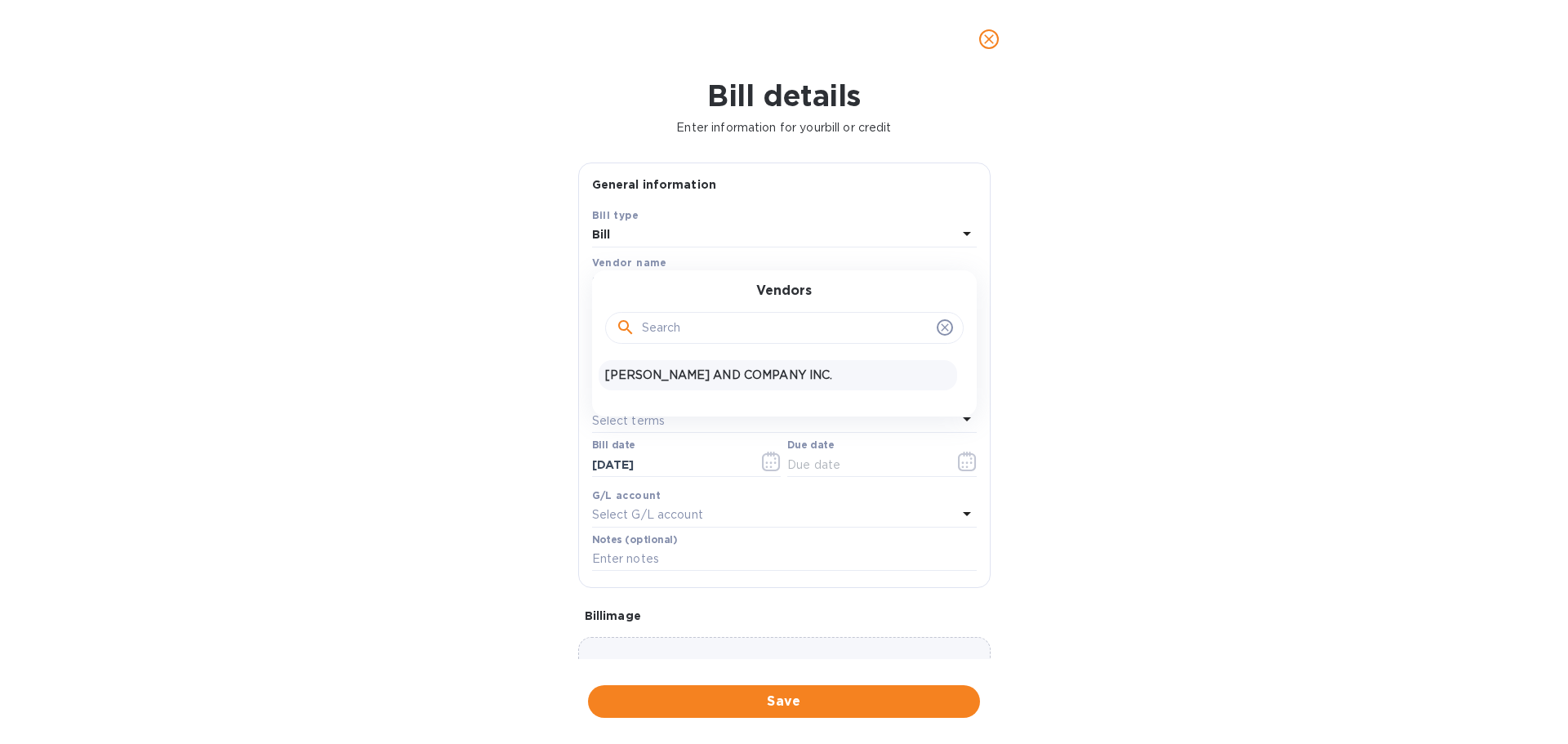
click at [623, 376] on p "[PERSON_NAME] AND COMPANY INC." at bounding box center [778, 374] width 346 height 17
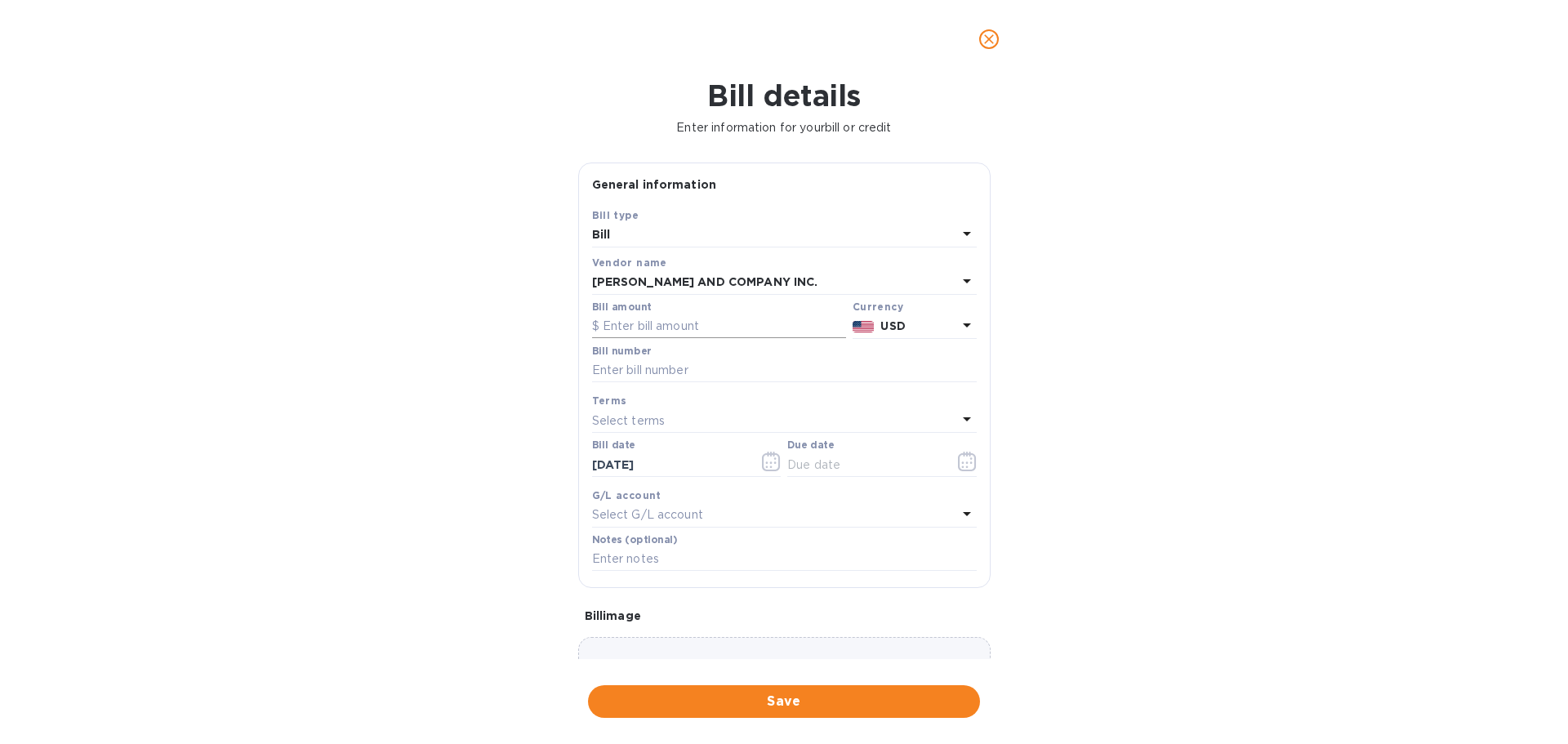
click at [616, 323] on input "text" at bounding box center [719, 327] width 254 height 25
type input "162.61"
click at [638, 370] on input "text" at bounding box center [784, 371] width 385 height 25
type input "AC03221-02"
click at [958, 467] on icon "button" at bounding box center [967, 461] width 18 height 20
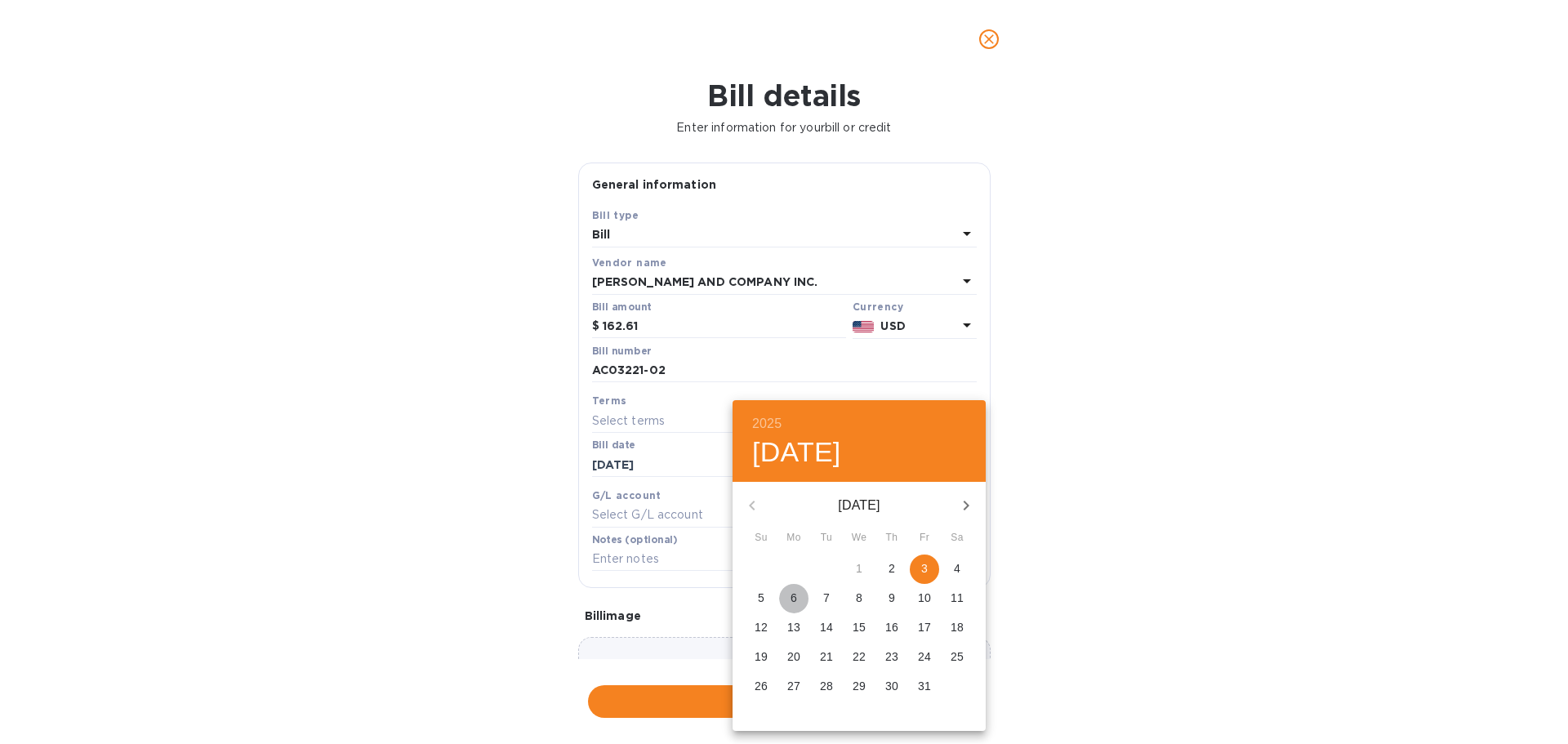
click at [798, 598] on span "6" at bounding box center [793, 597] width 29 height 16
type input "[DATE]"
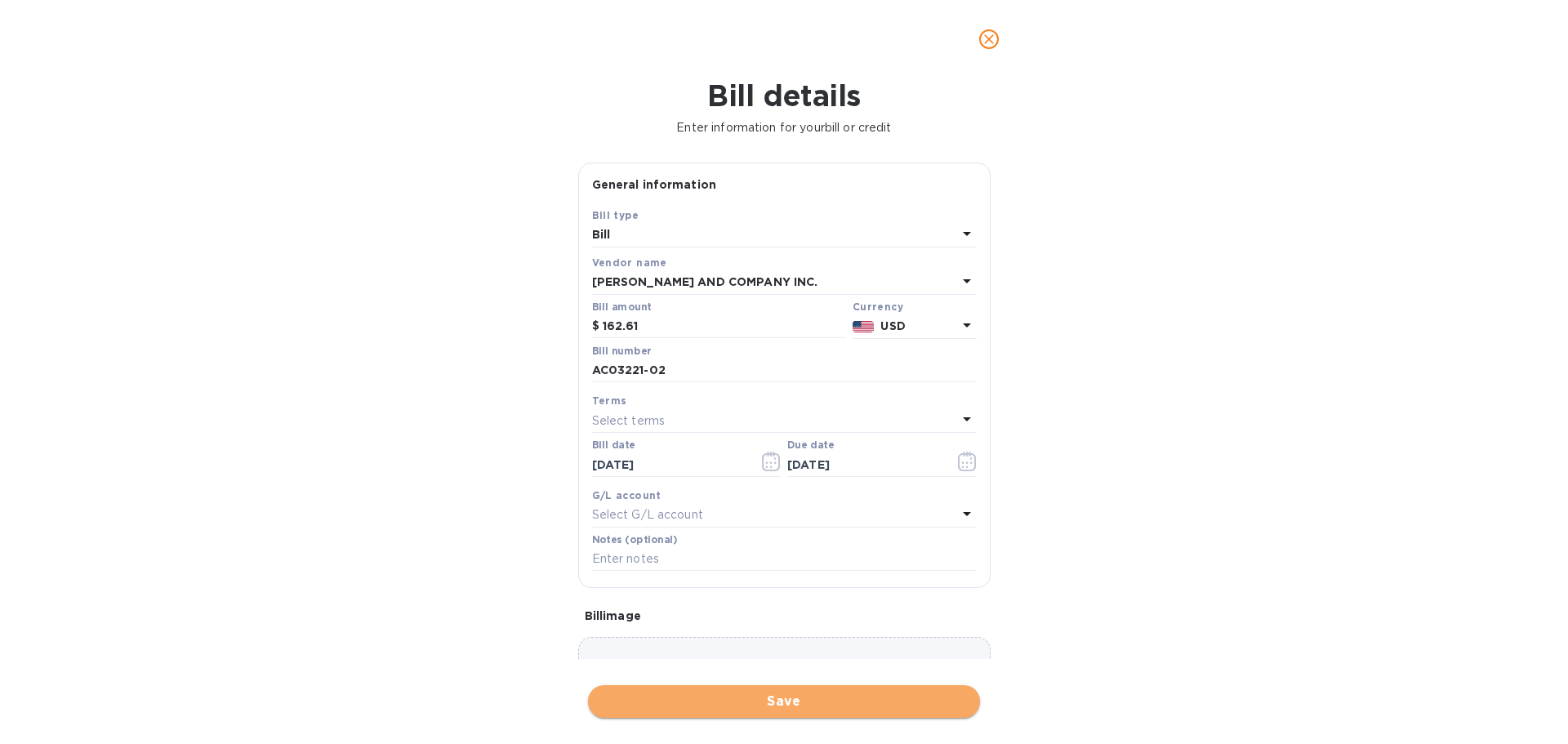
click at [799, 700] on span "Save" at bounding box center [784, 702] width 366 height 20
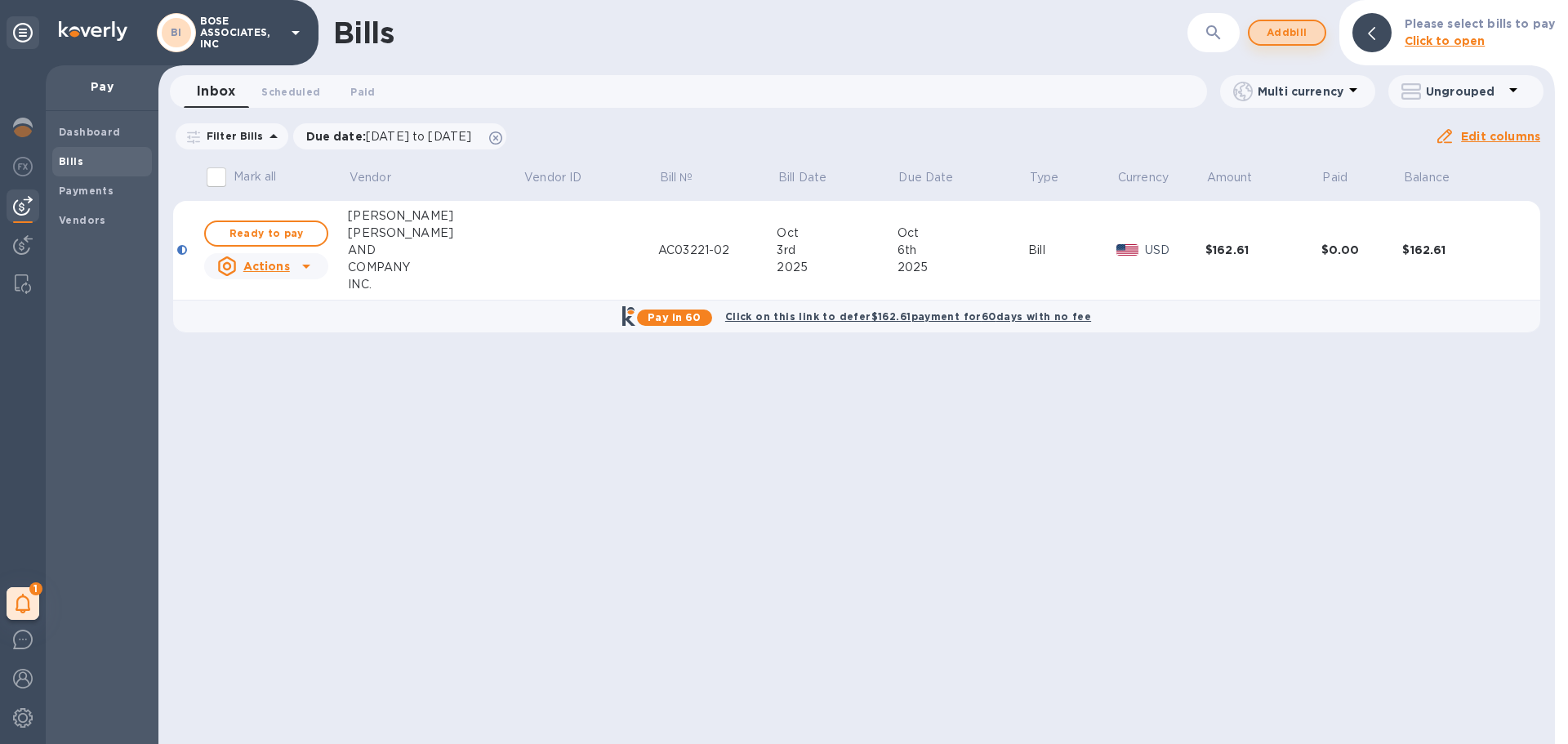
click at [1279, 39] on span "Add bill" at bounding box center [1286, 33] width 49 height 20
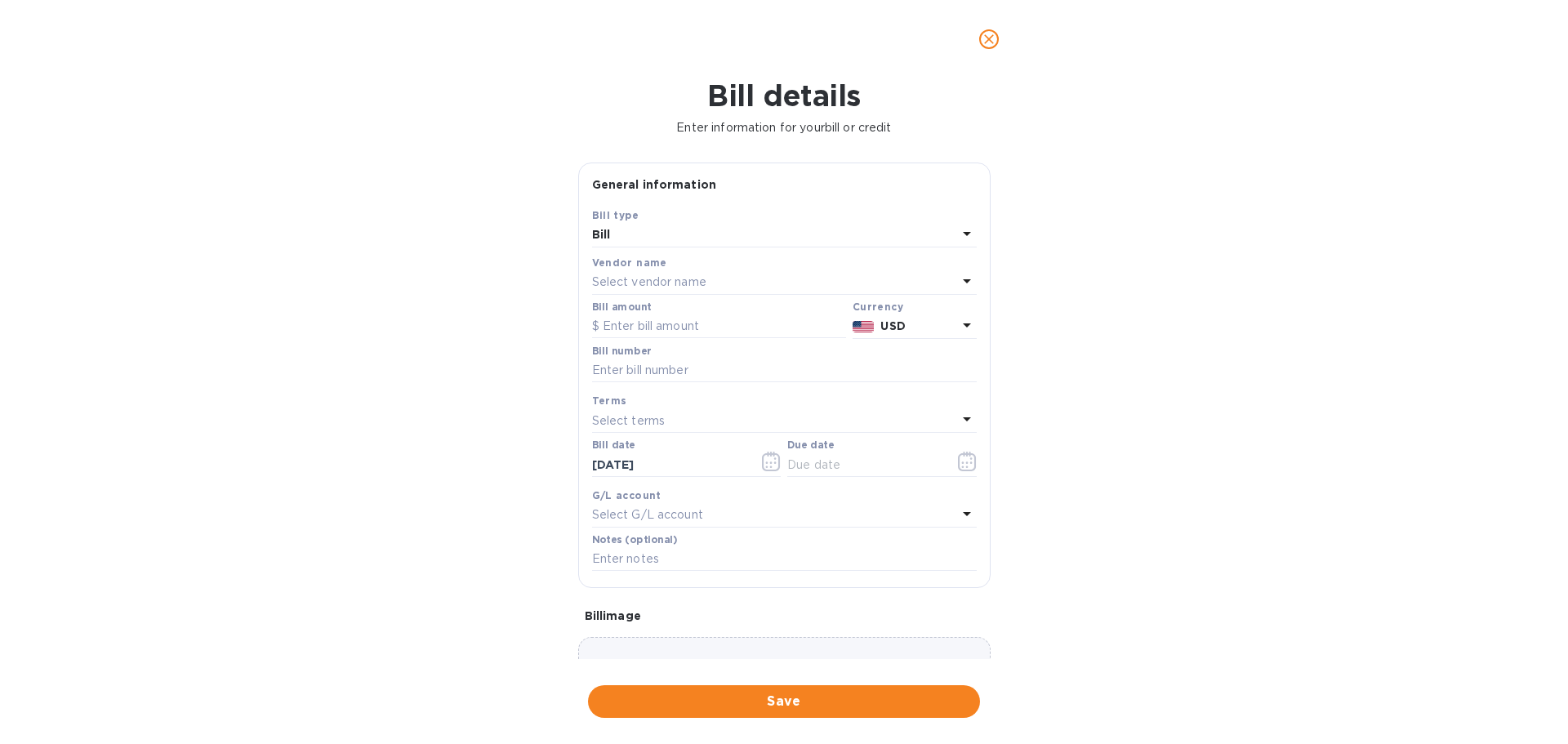
click at [631, 274] on p "Select vendor name" at bounding box center [649, 282] width 114 height 17
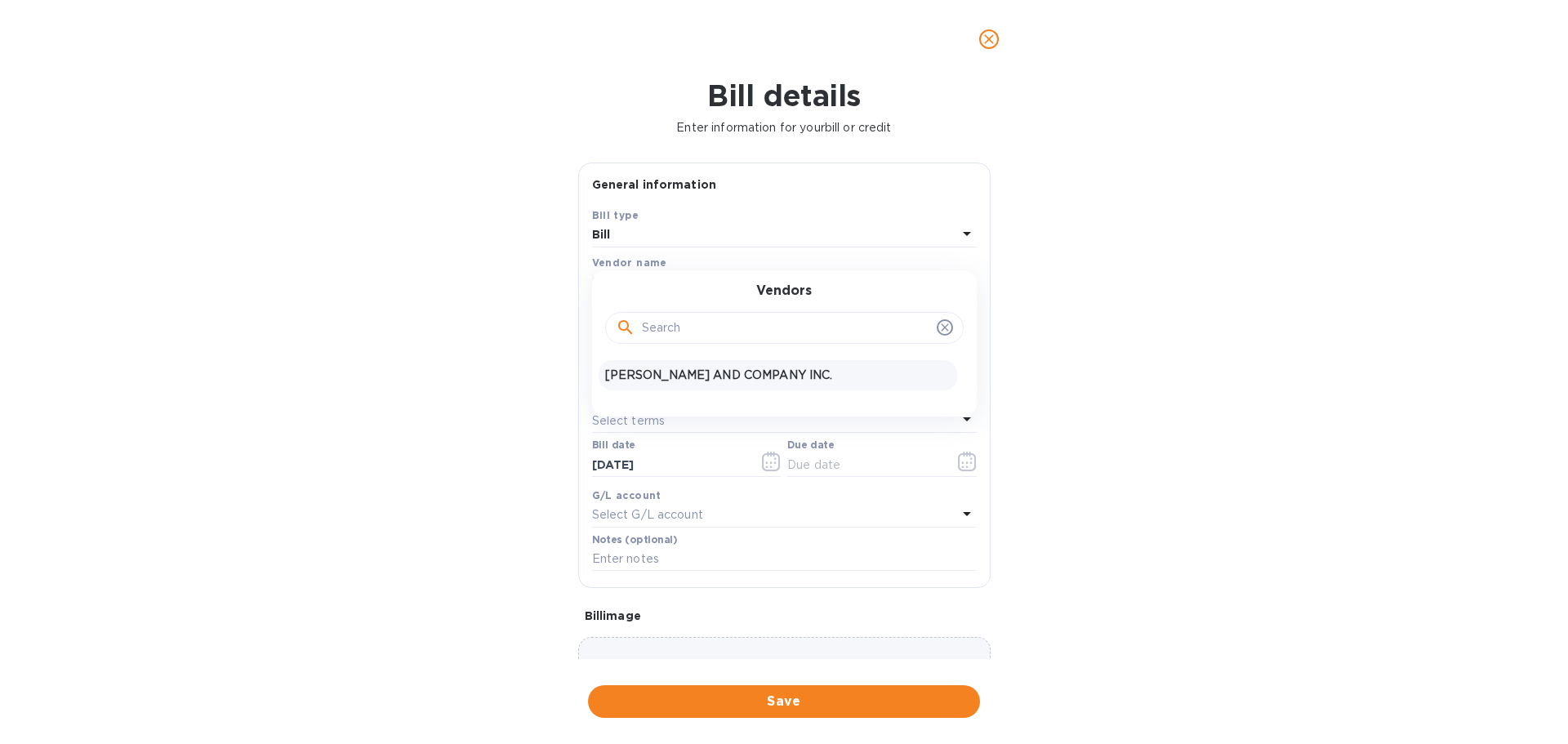
click at [639, 371] on p "[PERSON_NAME] AND COMPANY INC." at bounding box center [778, 374] width 346 height 17
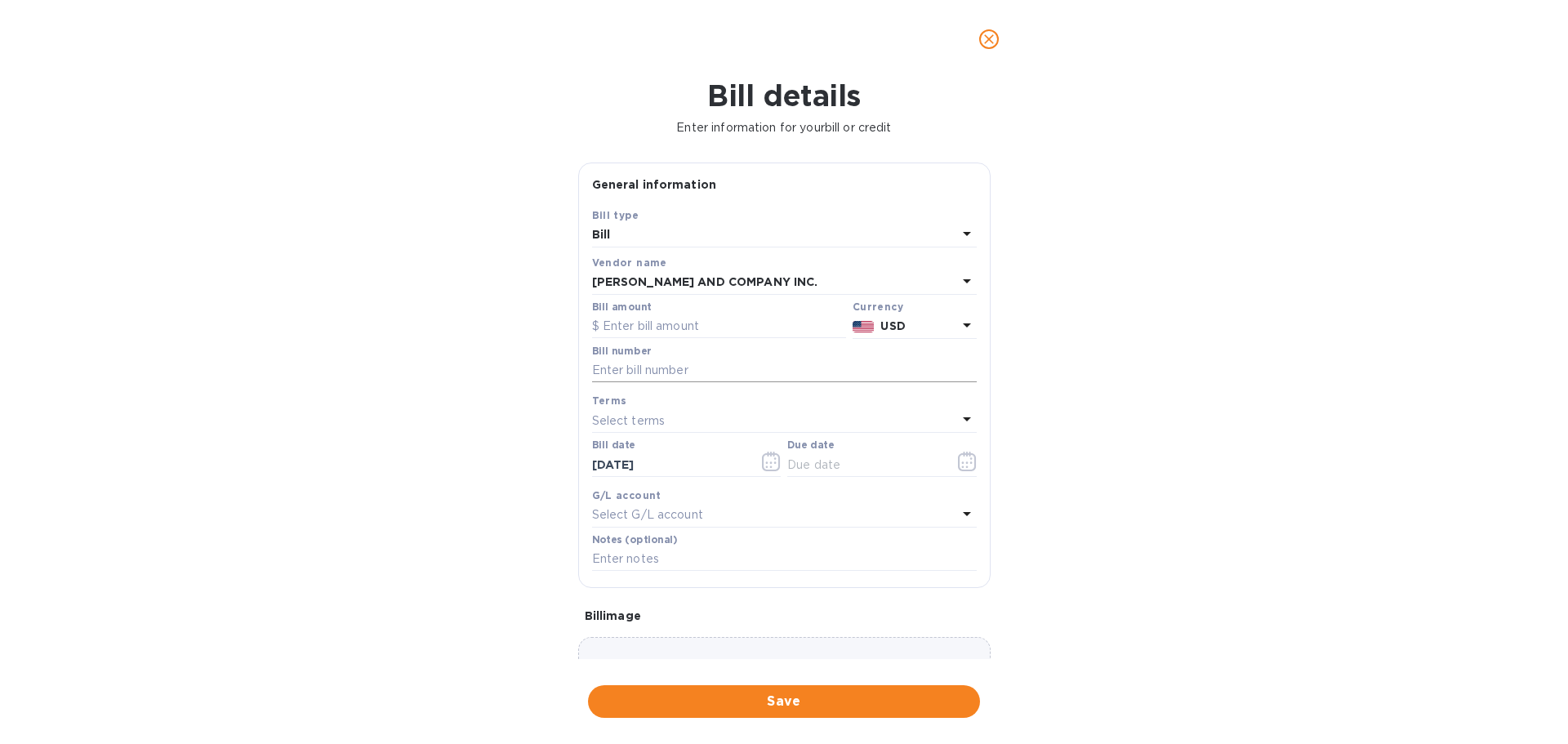
click at [607, 362] on input "text" at bounding box center [784, 371] width 385 height 25
type input "AC03221-03"
click at [633, 416] on p "Select terms" at bounding box center [629, 420] width 74 height 17
click at [814, 408] on div "Terms NET 30 NET 60 1/10 NET 60 2/10 NET 60 Create new" at bounding box center [784, 541] width 385 height 267
click at [1084, 432] on div "Bill details Enter information for your bill or credit General information Save…" at bounding box center [784, 411] width 1568 height 665
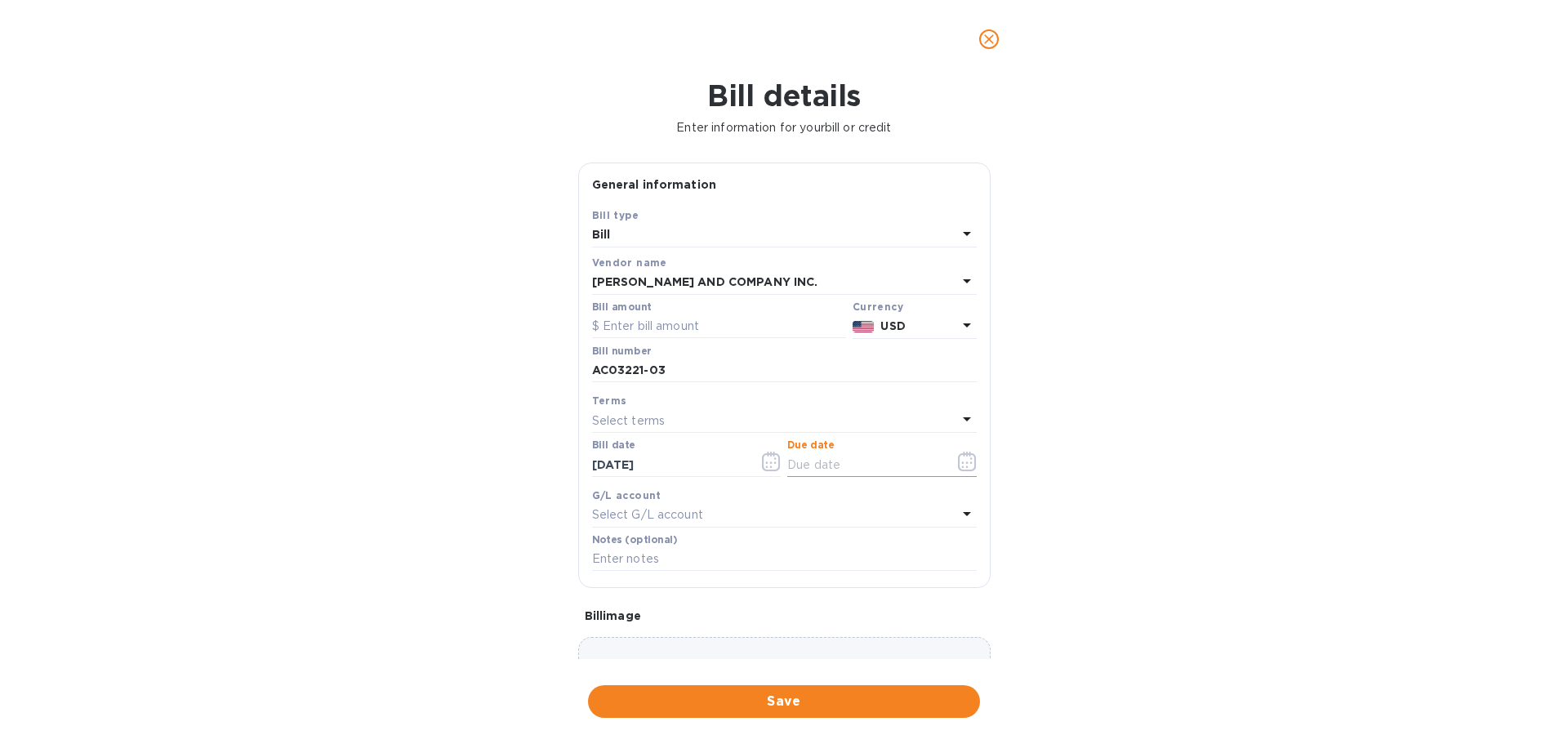
click at [793, 462] on input "text" at bounding box center [864, 464] width 155 height 25
type input "[DATE]"
click at [627, 319] on input "text" at bounding box center [719, 327] width 254 height 25
type input "807.19"
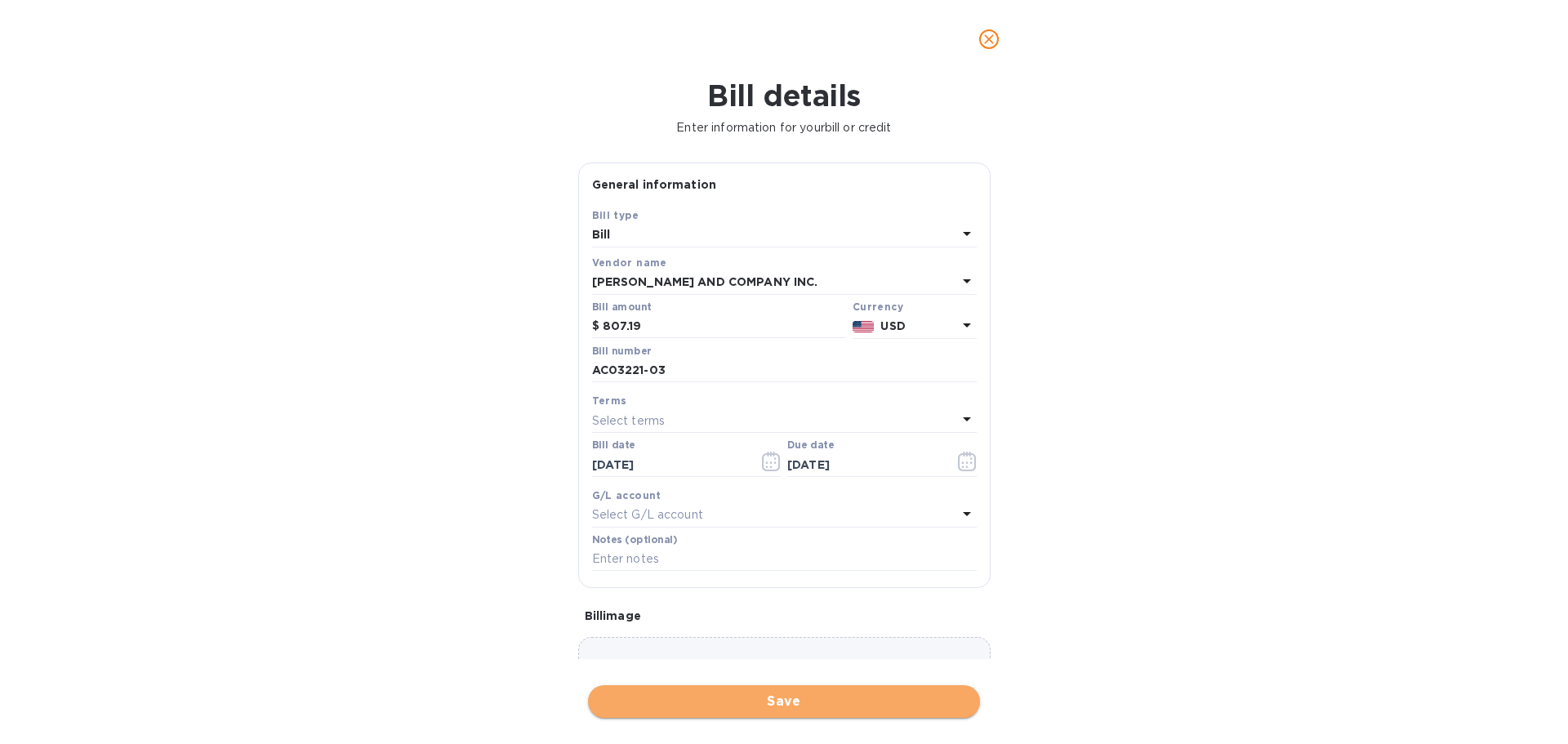
click at [796, 704] on span "Save" at bounding box center [784, 702] width 366 height 20
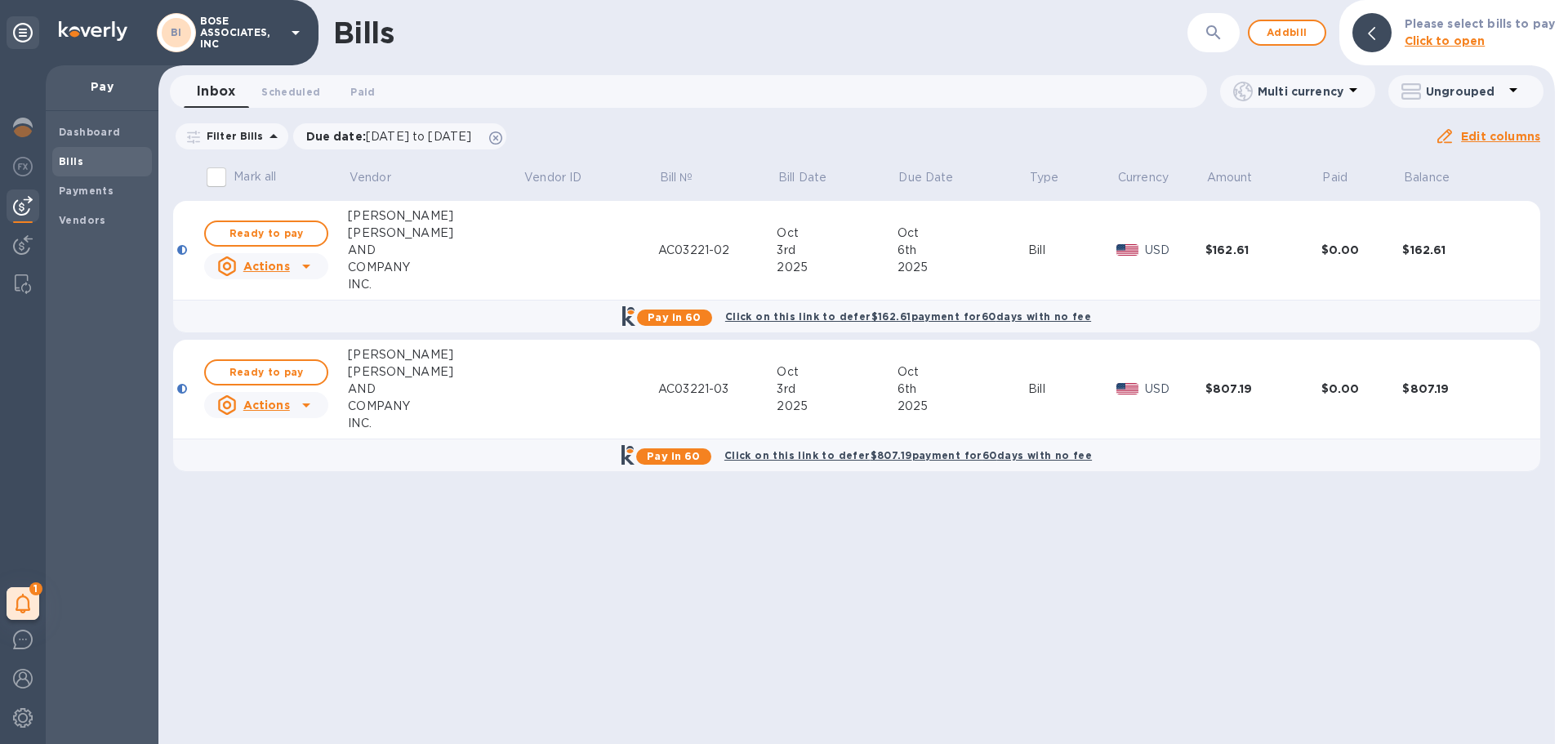
click at [217, 177] on input "Mark all" at bounding box center [217, 177] width 34 height 34
checkbox input "true"
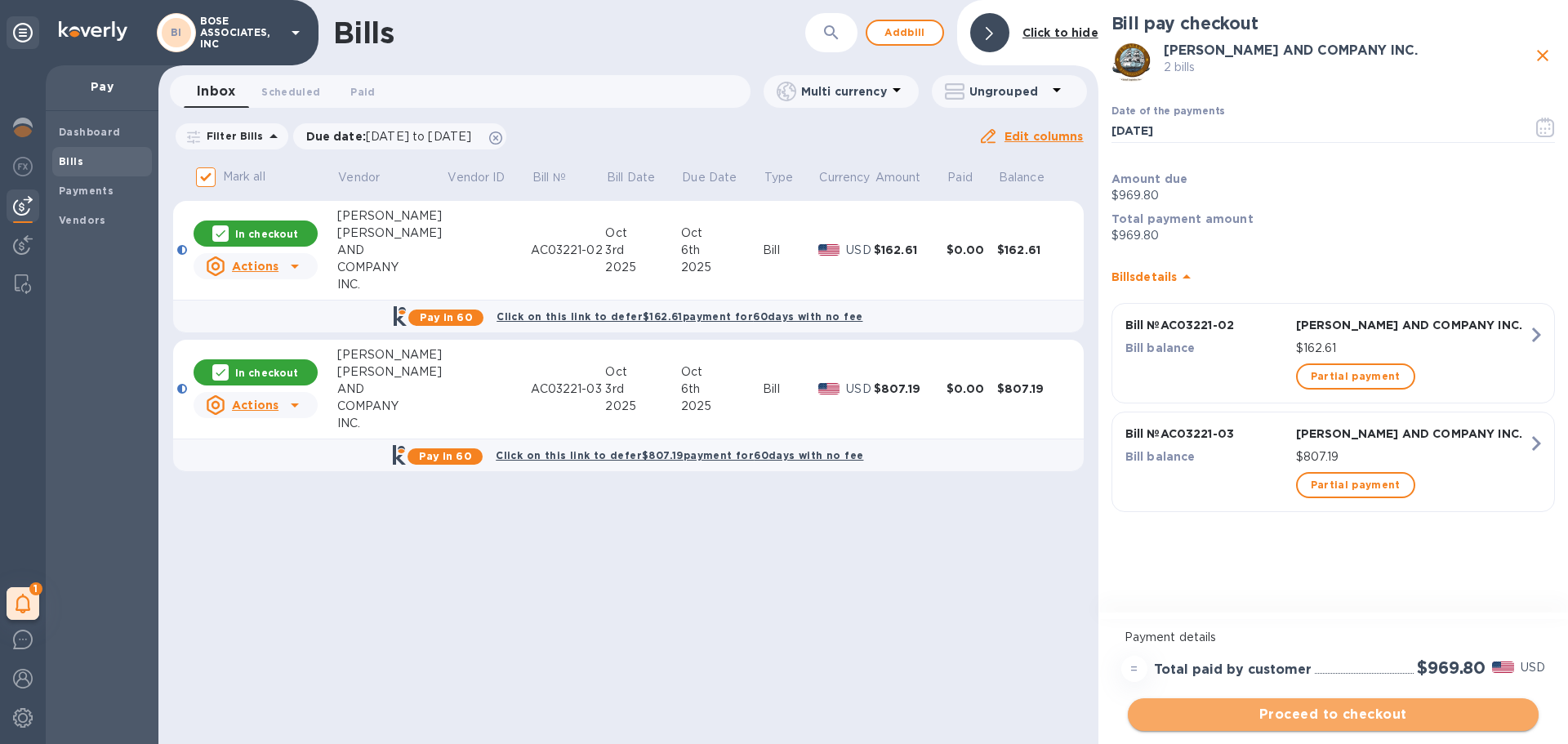
click at [1375, 713] on span "Proceed to checkout" at bounding box center [1332, 715] width 385 height 20
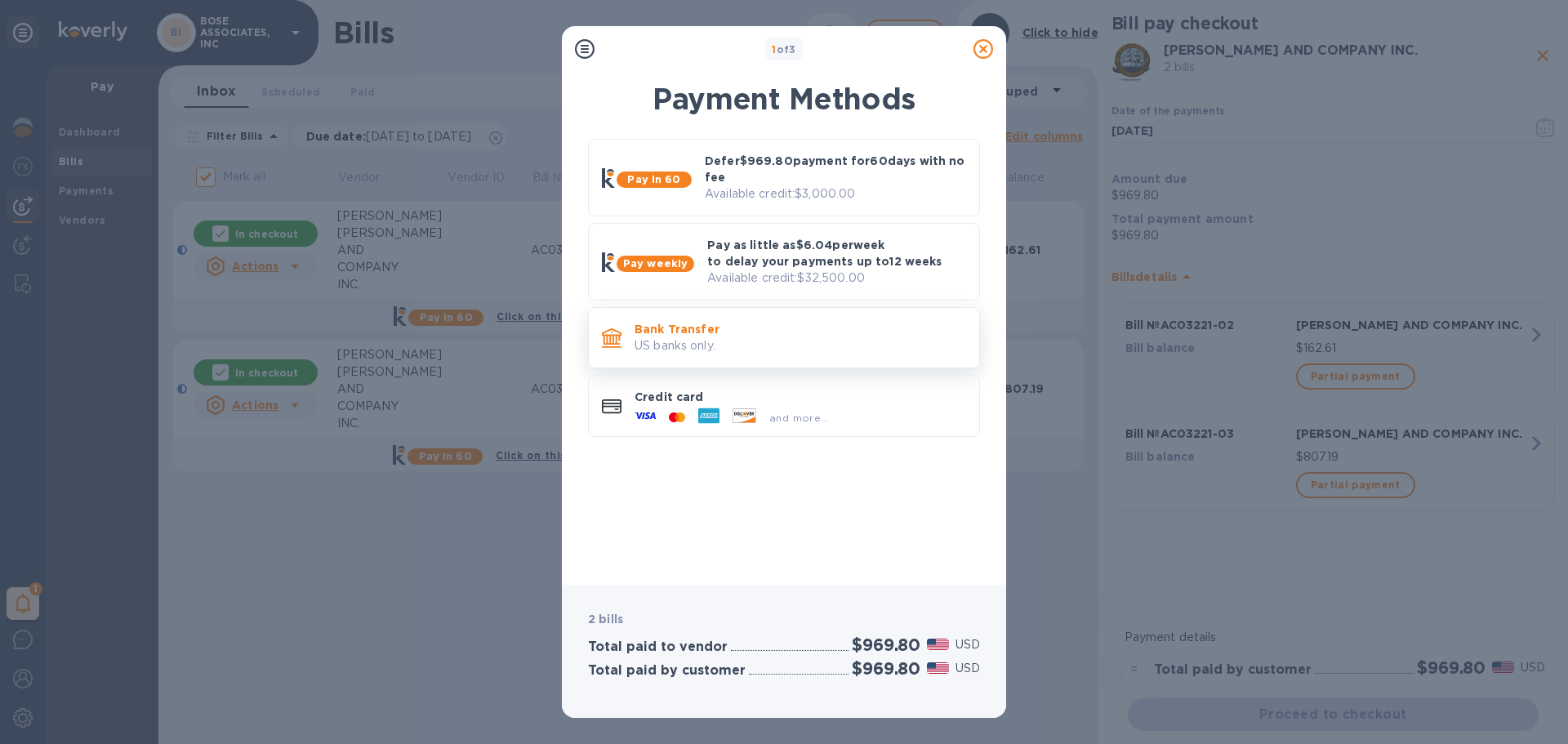
click at [693, 344] on p "US banks only." at bounding box center [800, 346] width 332 height 17
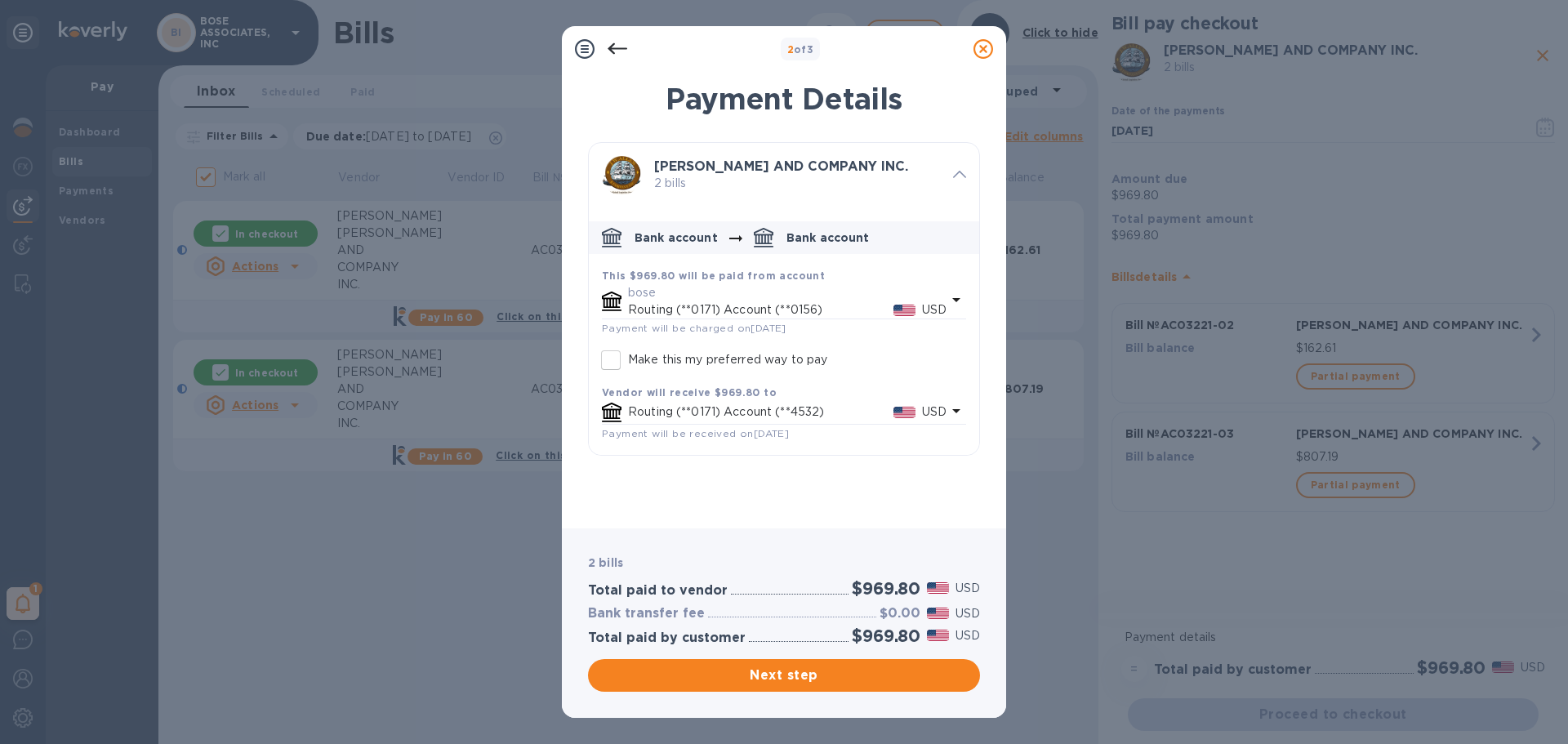
click at [624, 290] on div "default-method" at bounding box center [611, 302] width 26 height 26
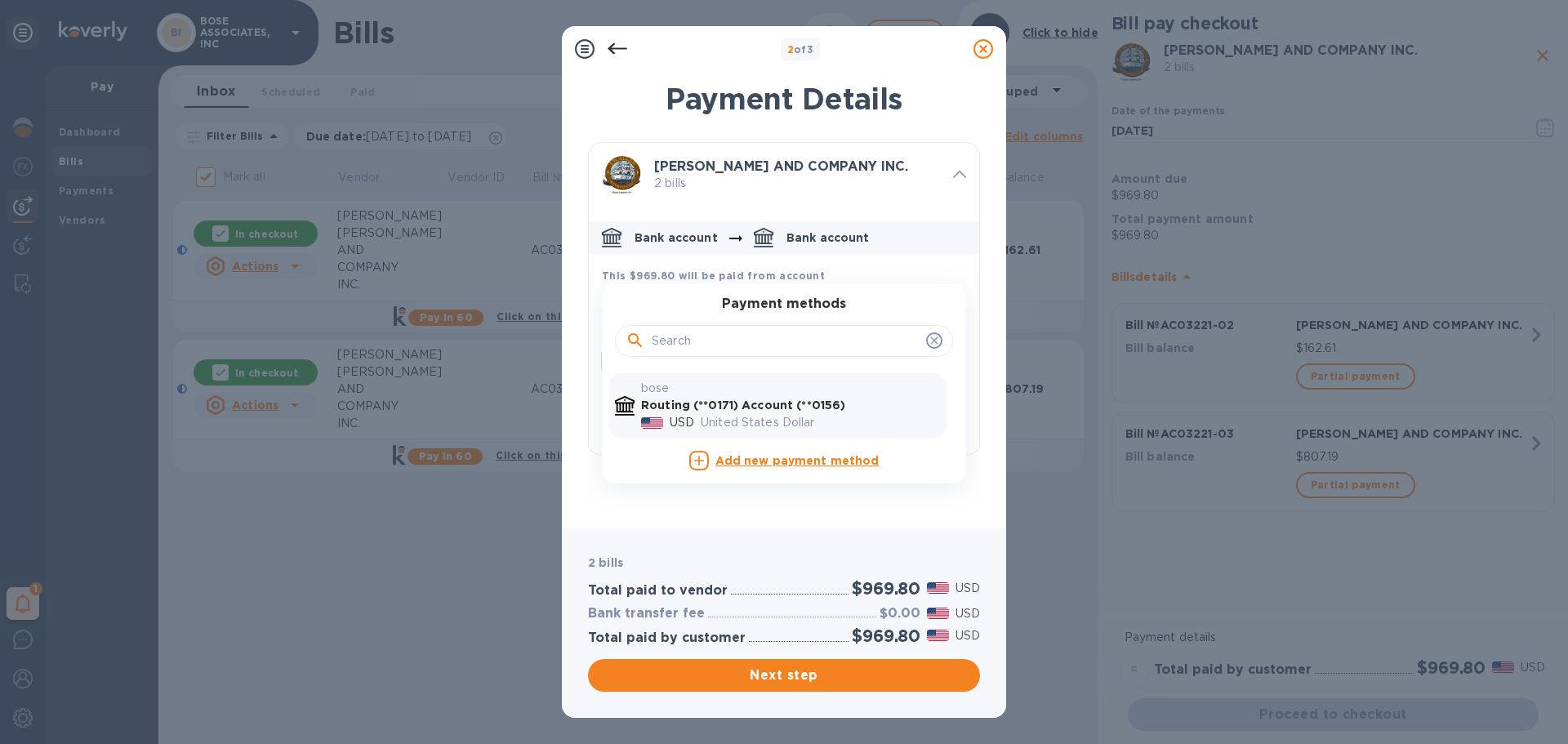
click at [744, 417] on p "United States Dollar" at bounding box center [821, 422] width 240 height 17
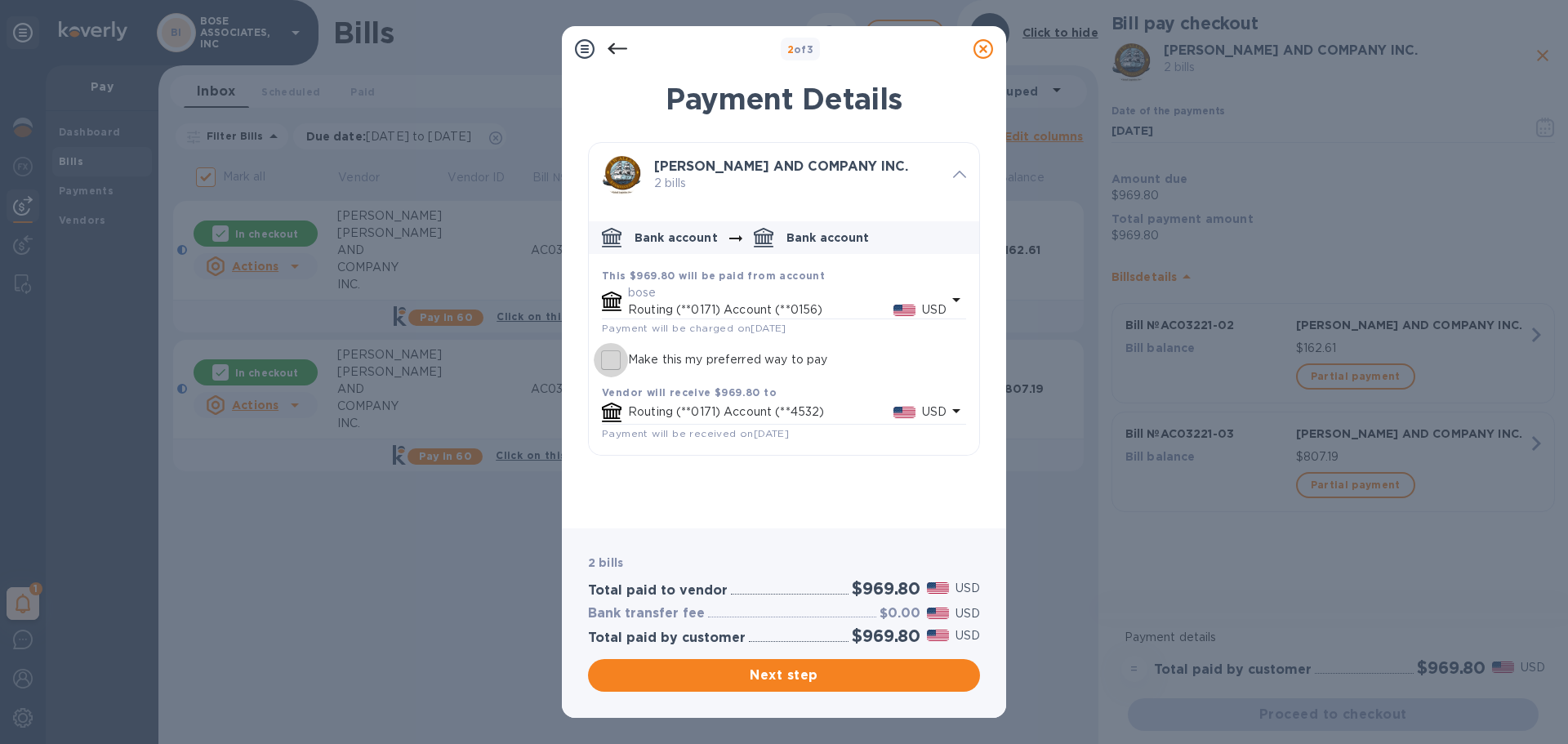
click at [613, 363] on input "Make this my preferred way to pay" at bounding box center [611, 360] width 34 height 34
checkbox input "true"
click at [757, 683] on span "Next step" at bounding box center [784, 675] width 366 height 20
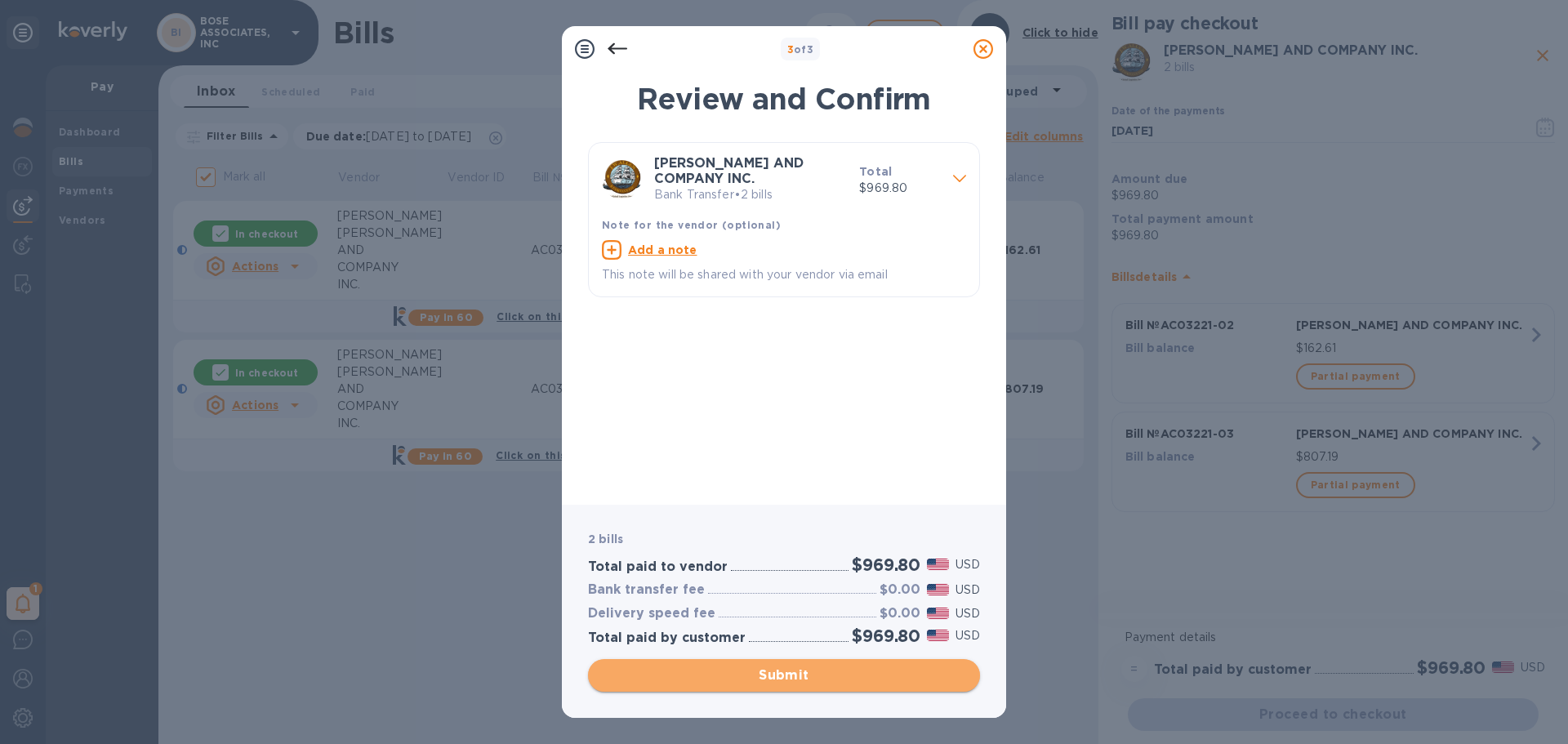
click at [799, 676] on span "Submit" at bounding box center [784, 675] width 366 height 20
